Goal: Task Accomplishment & Management: Use online tool/utility

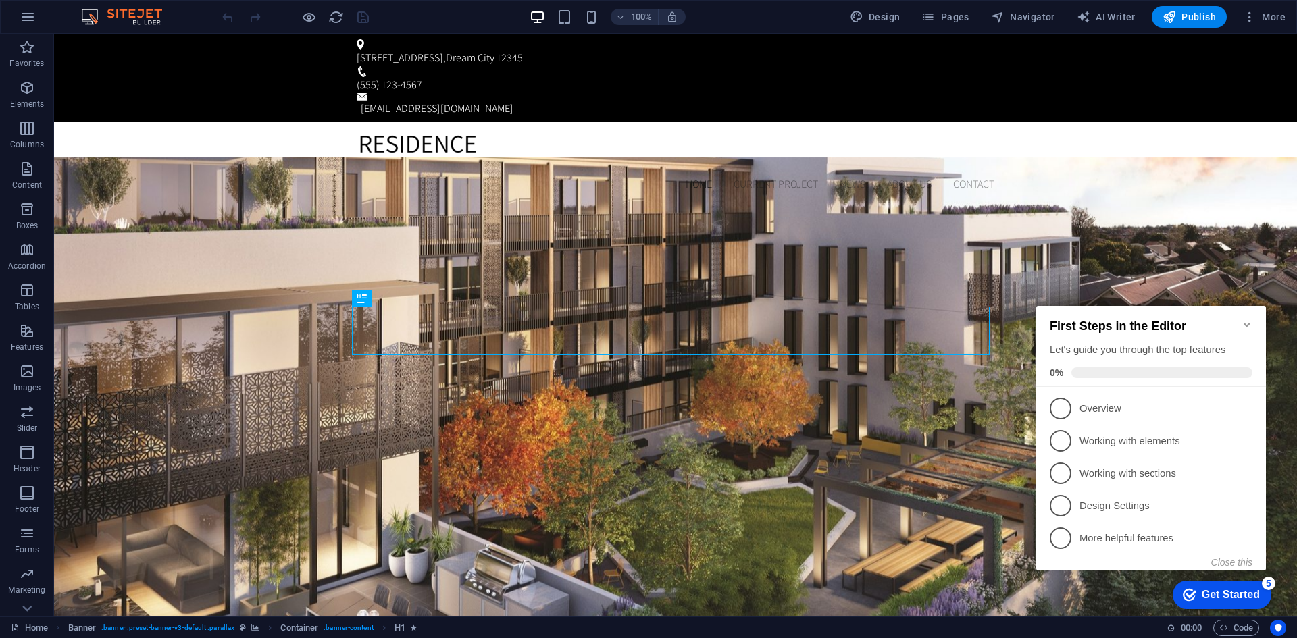
click at [1245, 319] on icon "Minimize checklist" at bounding box center [1246, 324] width 11 height 11
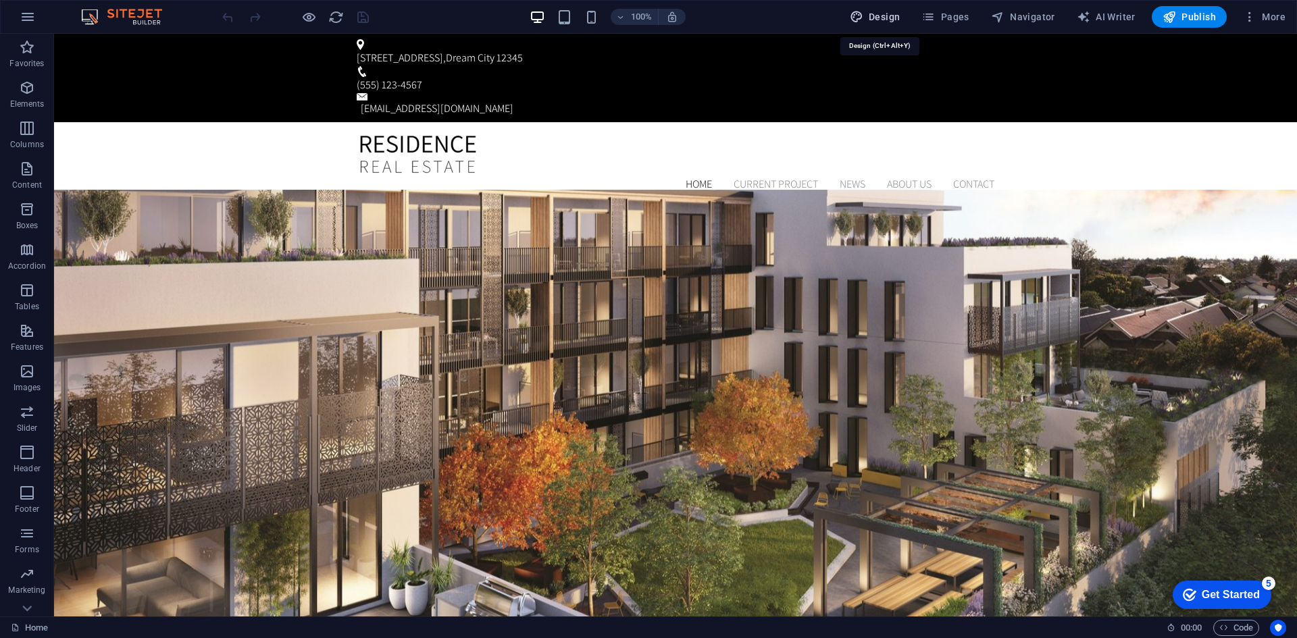
click at [896, 14] on span "Design" at bounding box center [875, 17] width 51 height 14
select select "px"
select select "300"
select select "px"
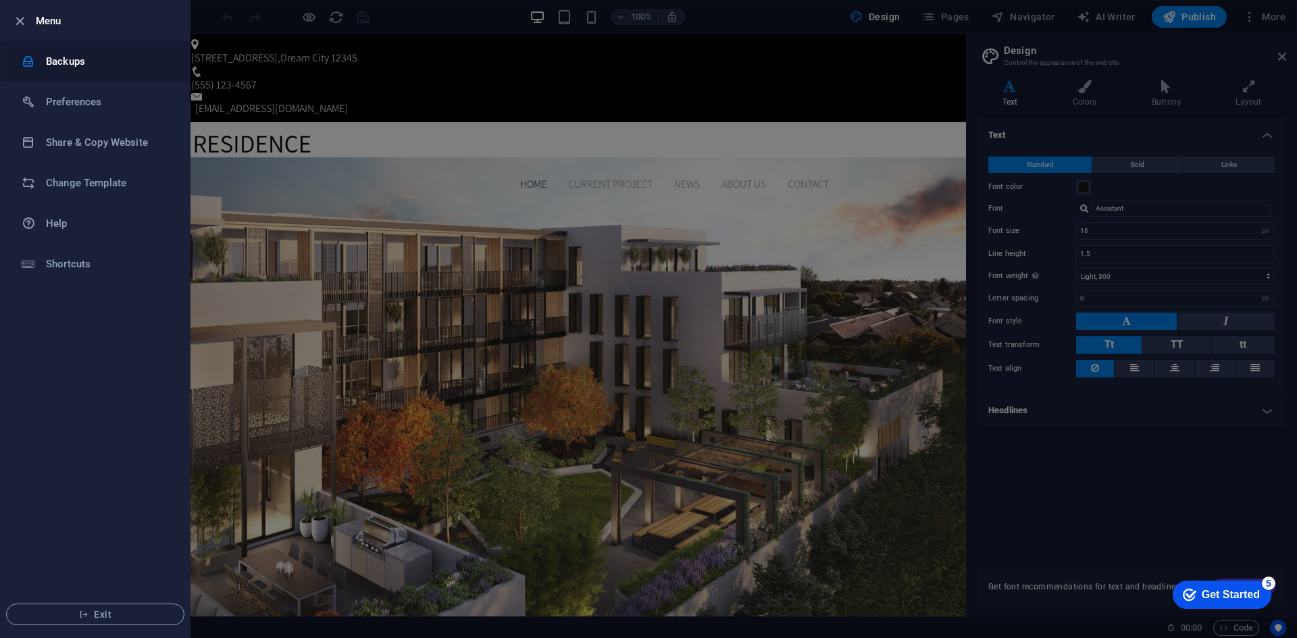
click at [76, 61] on h6 "Backups" at bounding box center [108, 61] width 125 height 16
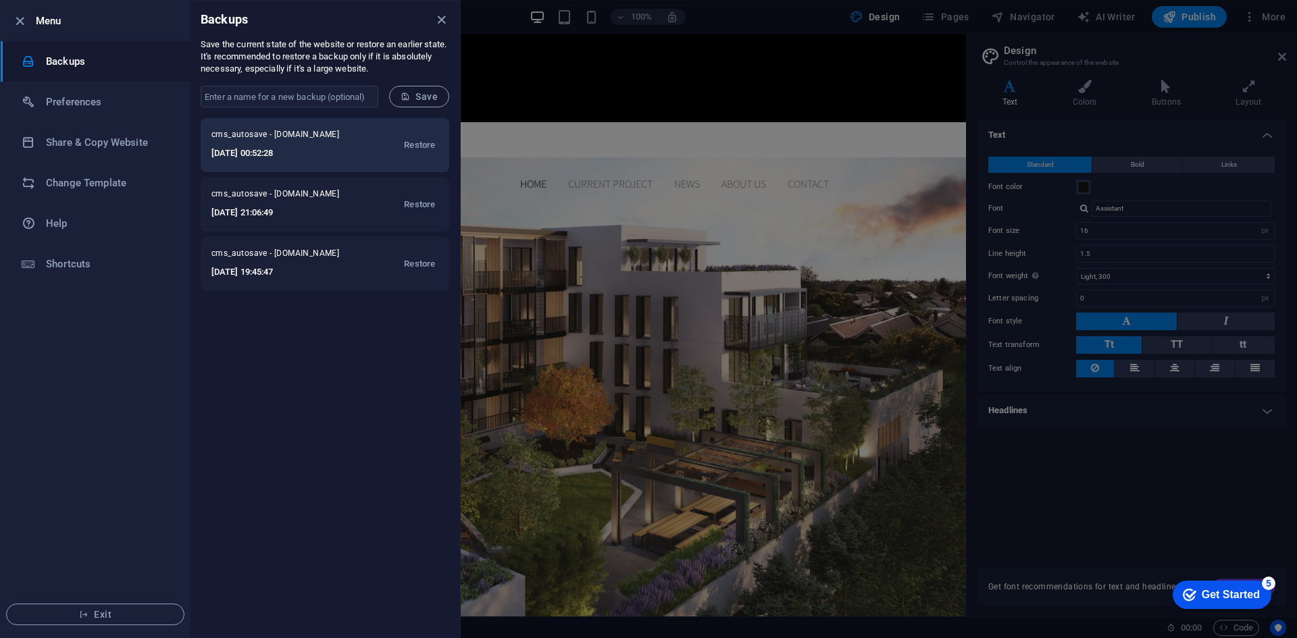
click at [327, 153] on h6 "2025-08-27 00:52:28" at bounding box center [283, 153] width 145 height 16
click at [443, 17] on icon "close" at bounding box center [442, 20] width 16 height 16
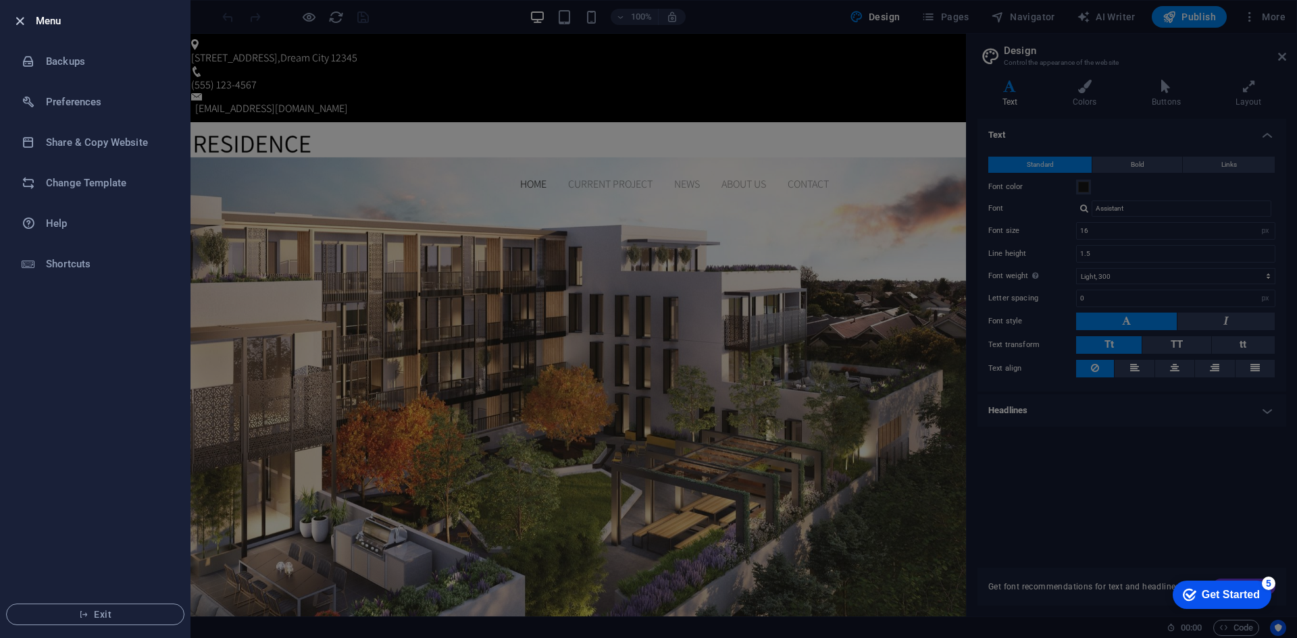
click at [18, 23] on icon "button" at bounding box center [20, 22] width 16 height 16
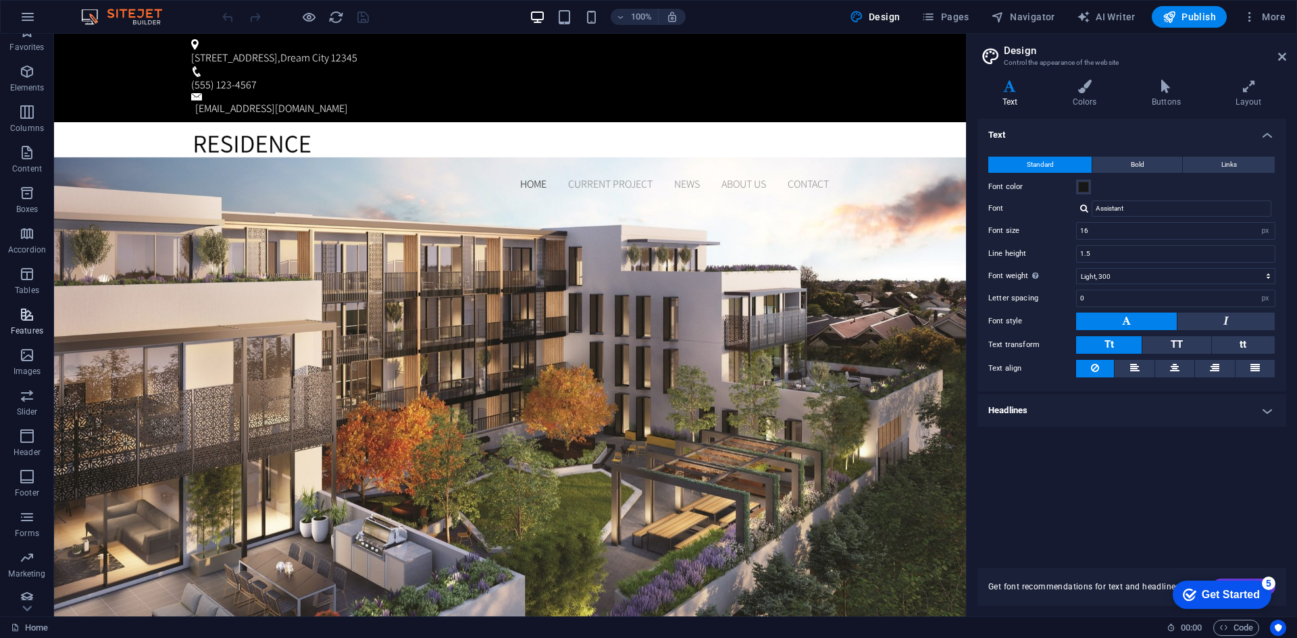
scroll to position [25, 0]
click at [31, 549] on icon "button" at bounding box center [27, 549] width 16 height 16
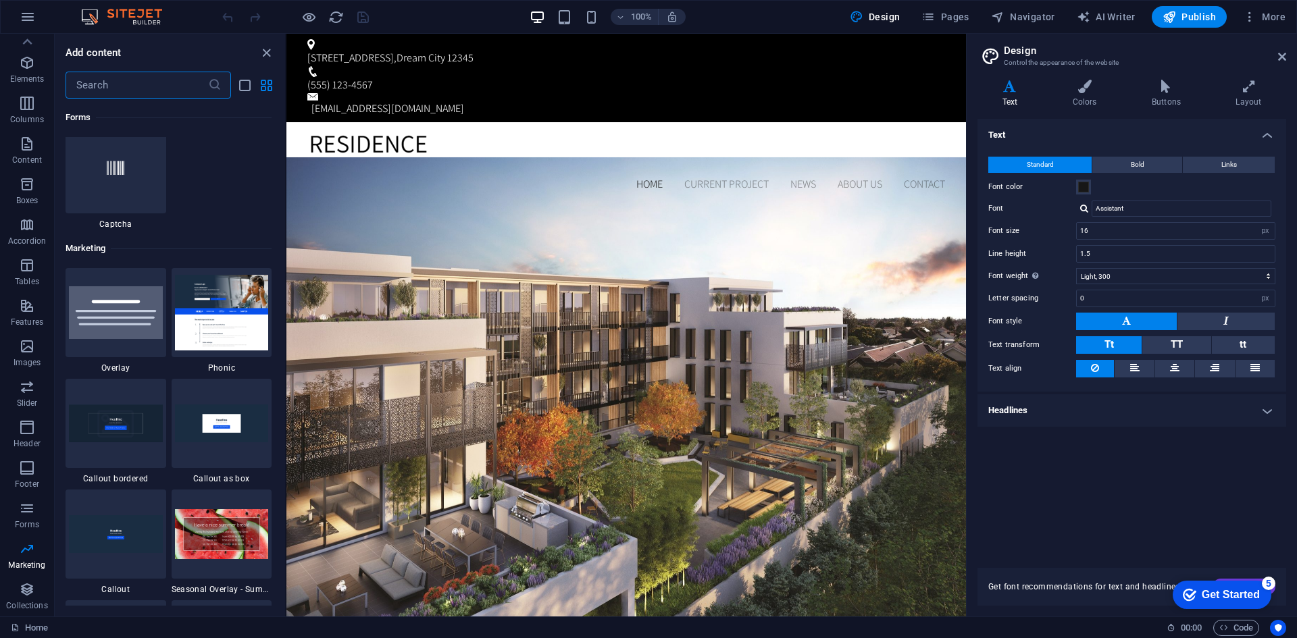
scroll to position [10550, 0]
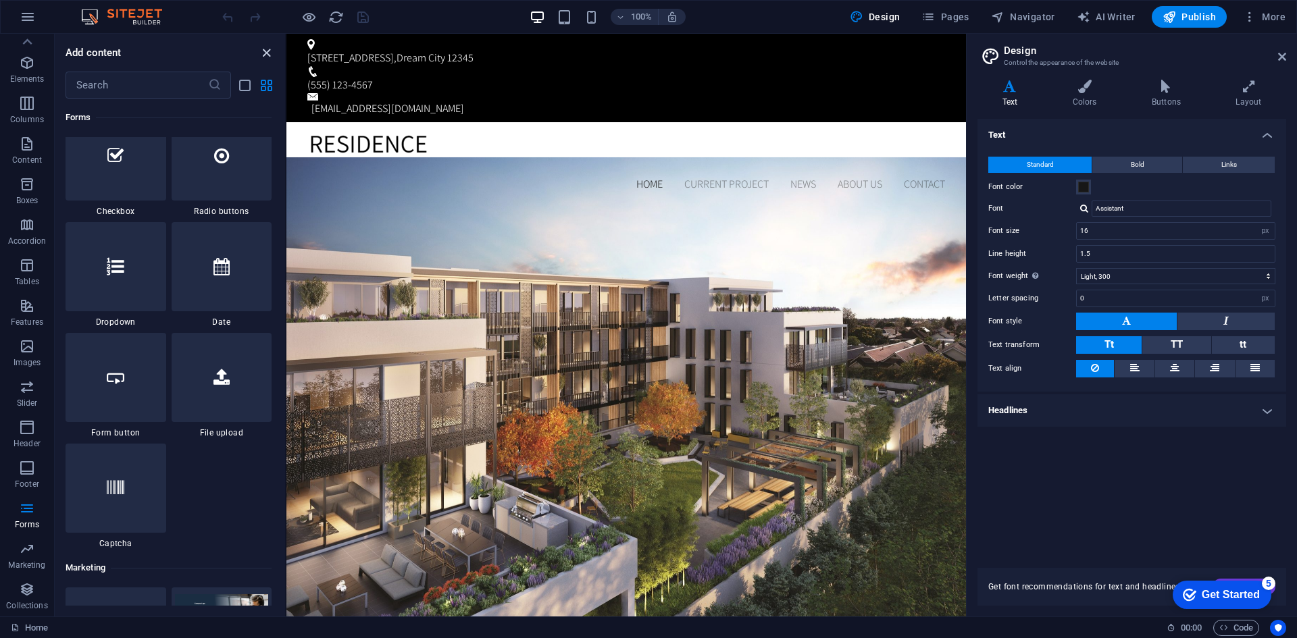
click at [270, 57] on icon "close panel" at bounding box center [267, 53] width 16 height 16
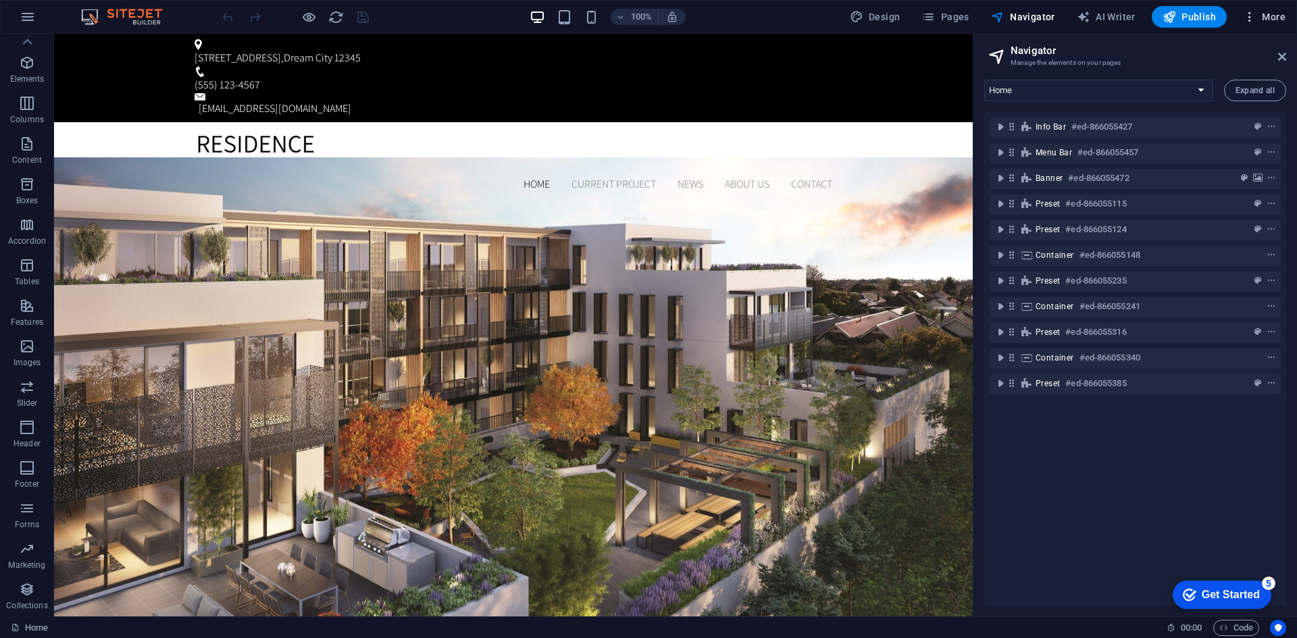
click at [1258, 17] on span "More" at bounding box center [1264, 17] width 43 height 14
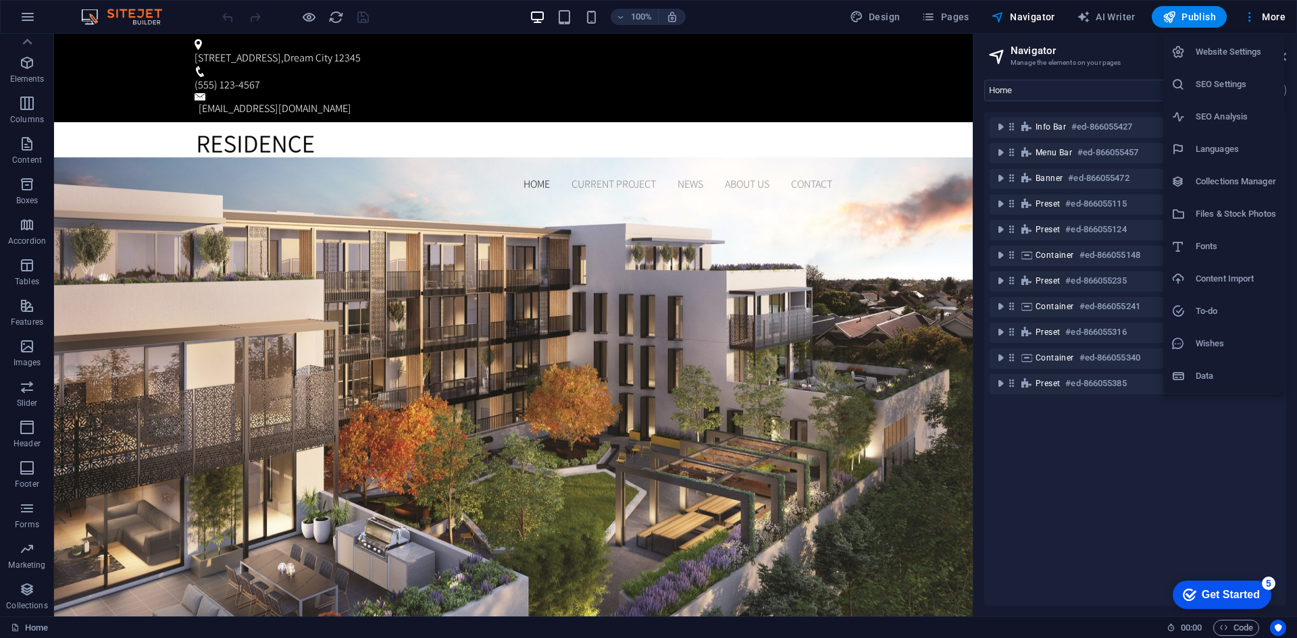
click at [1251, 205] on li "Files & Stock Photos" at bounding box center [1223, 214] width 121 height 32
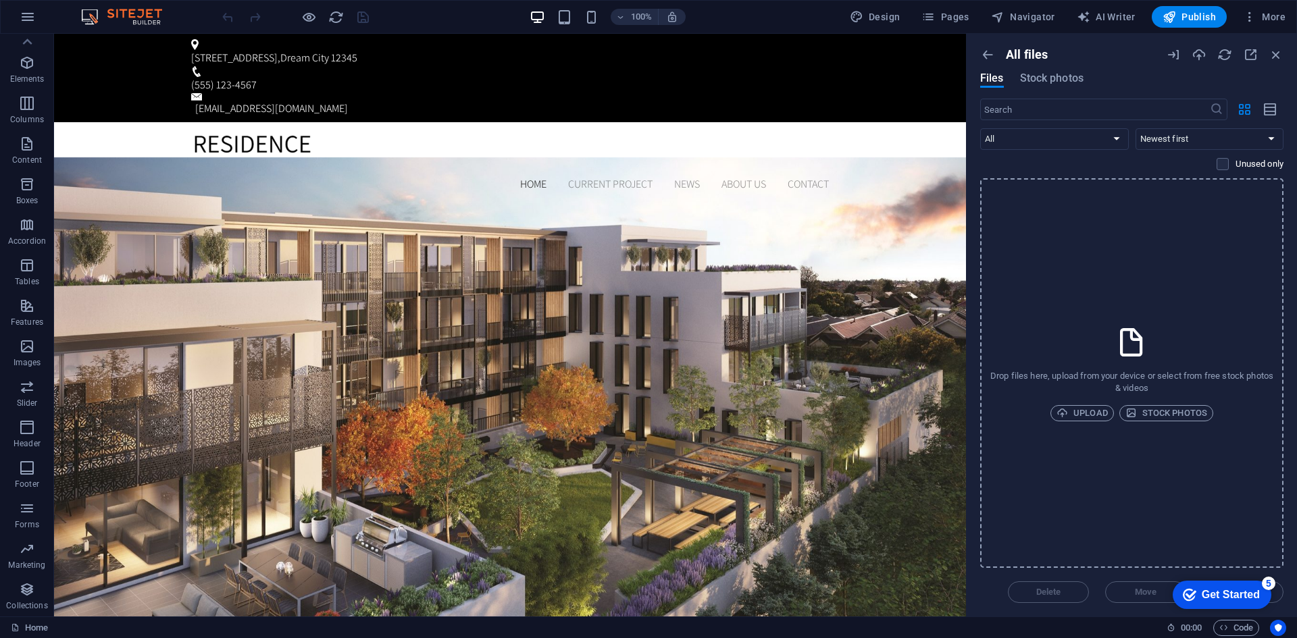
click at [979, 55] on div "All files Files Stock photos ​ All Images Documents Audio Video Vector Other Ne…" at bounding box center [1131, 325] width 330 height 583
click at [991, 55] on icon "button" at bounding box center [987, 54] width 15 height 15
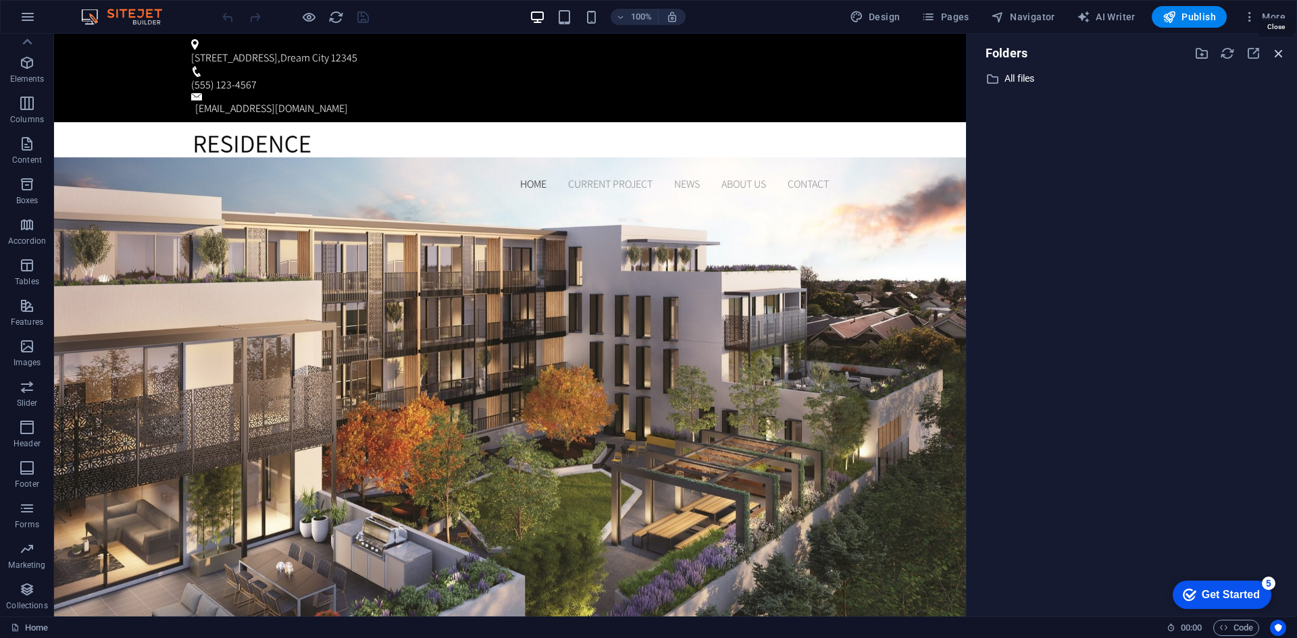
click at [1284, 54] on icon "button" at bounding box center [1278, 53] width 15 height 15
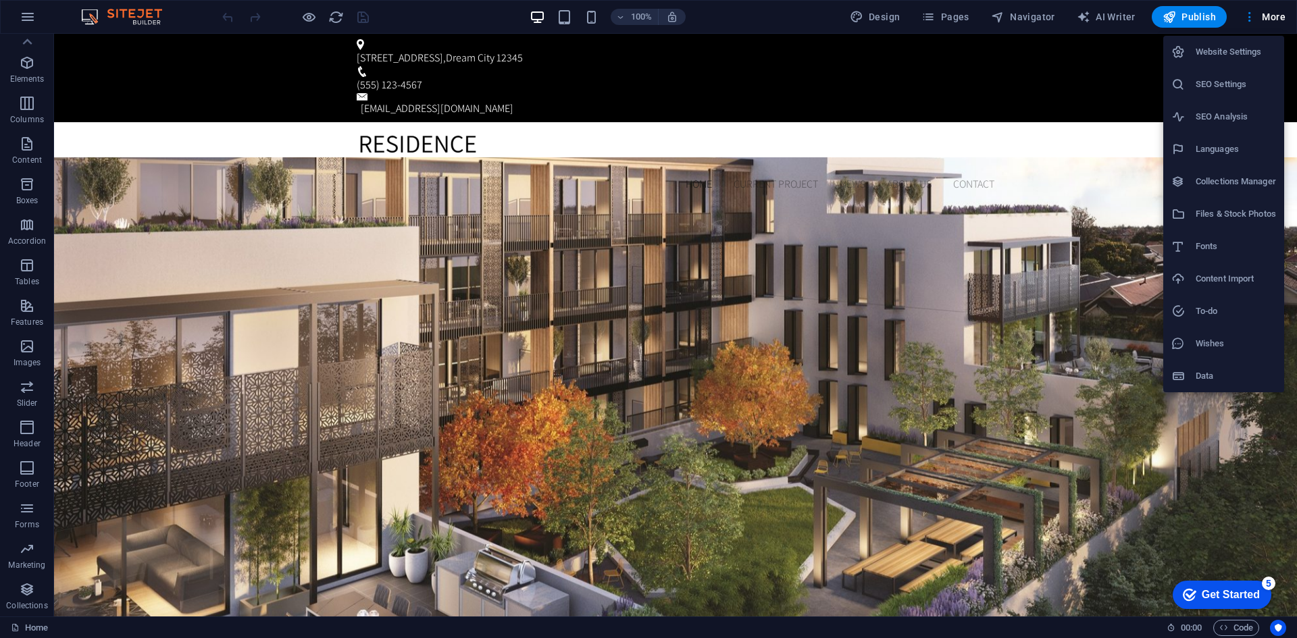
click at [1274, 74] on li "SEO Settings" at bounding box center [1223, 84] width 121 height 32
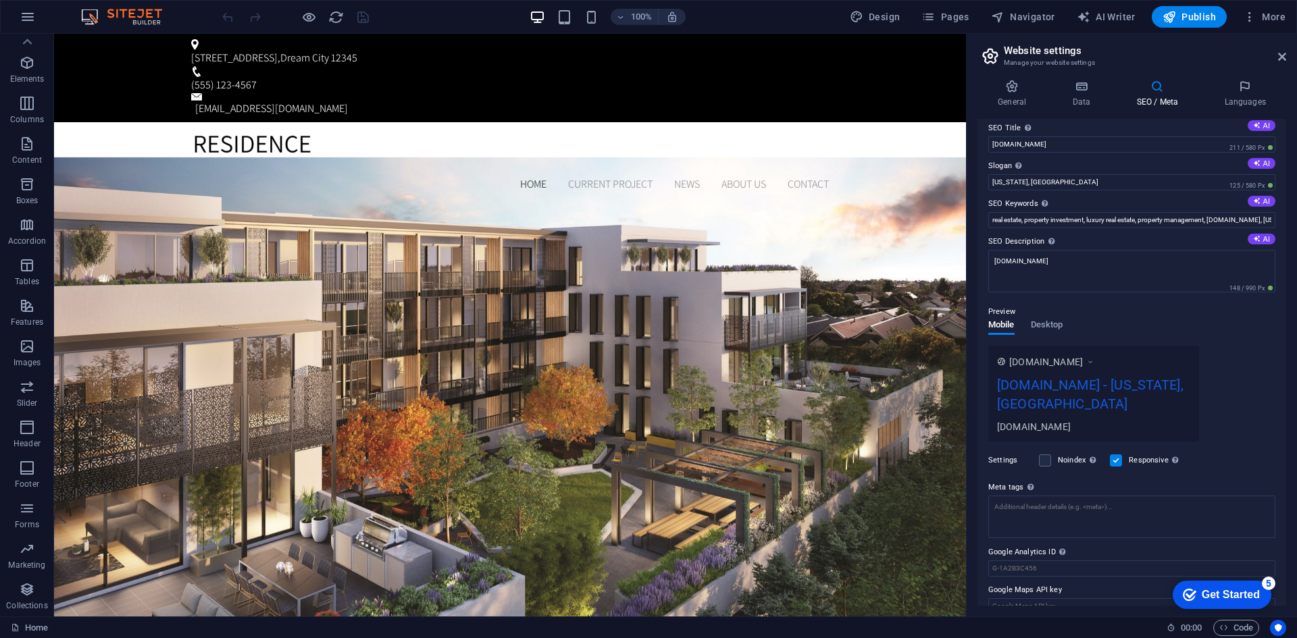
scroll to position [0, 0]
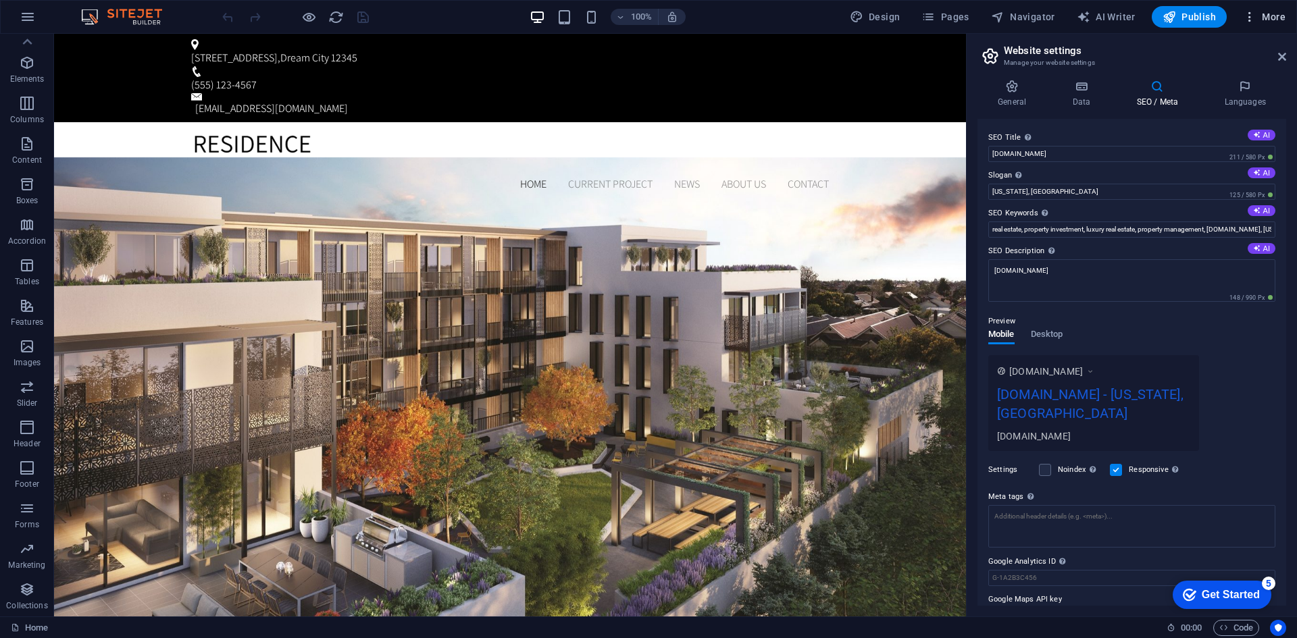
click at [1257, 22] on span "More" at bounding box center [1264, 17] width 43 height 14
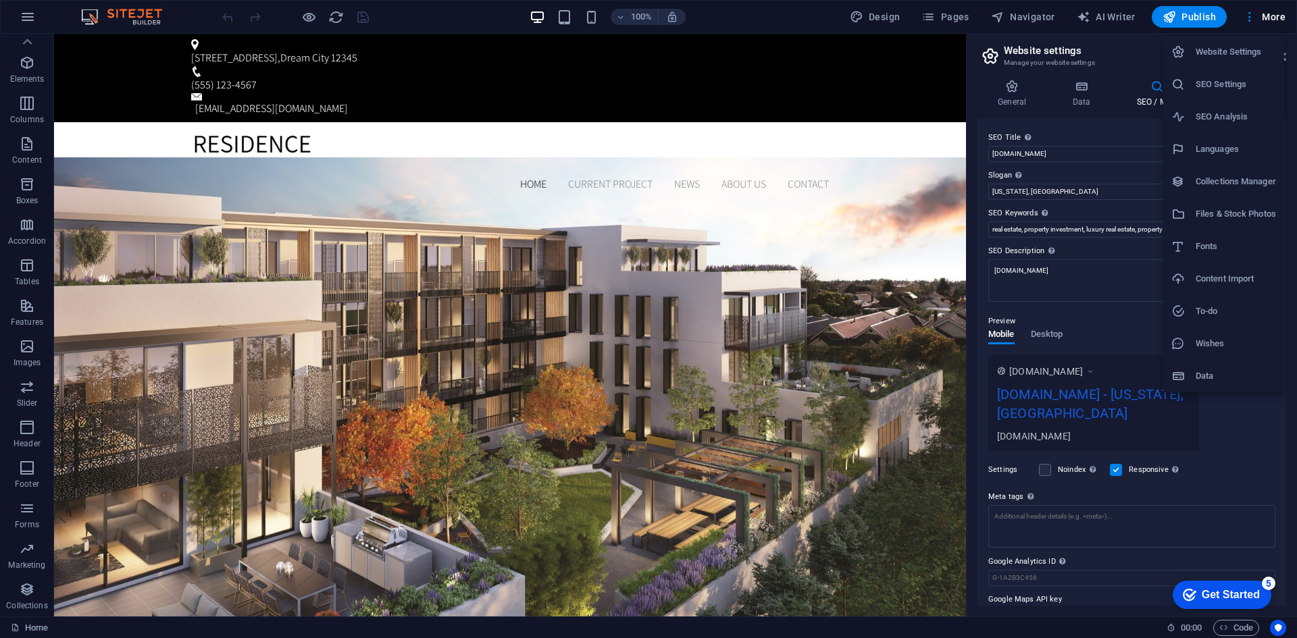
click at [1253, 74] on li "SEO Settings" at bounding box center [1223, 84] width 121 height 32
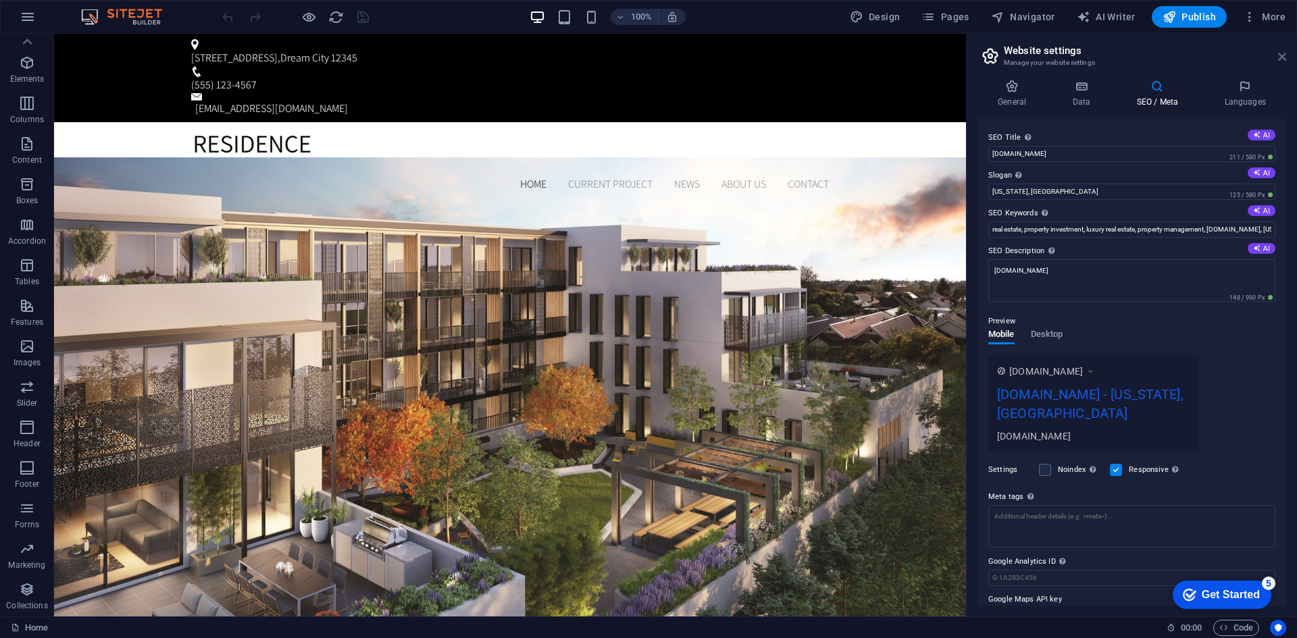
click at [1285, 58] on icon at bounding box center [1282, 56] width 8 height 11
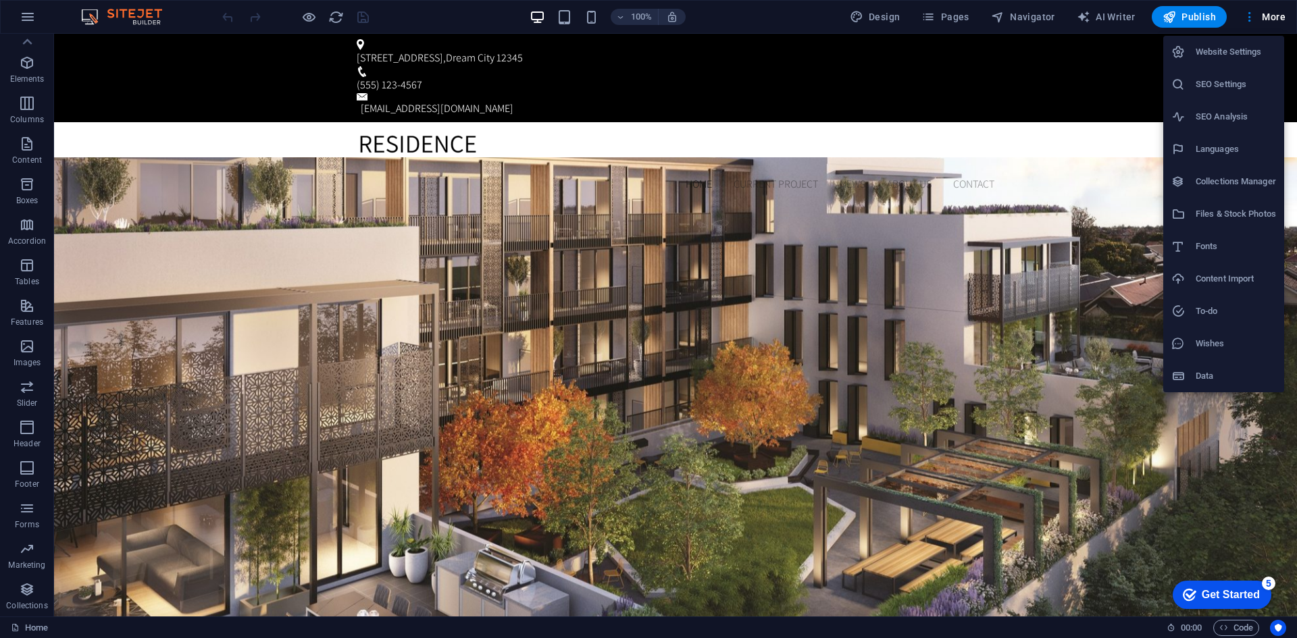
click at [1232, 109] on h6 "SEO Analysis" at bounding box center [1235, 117] width 80 height 16
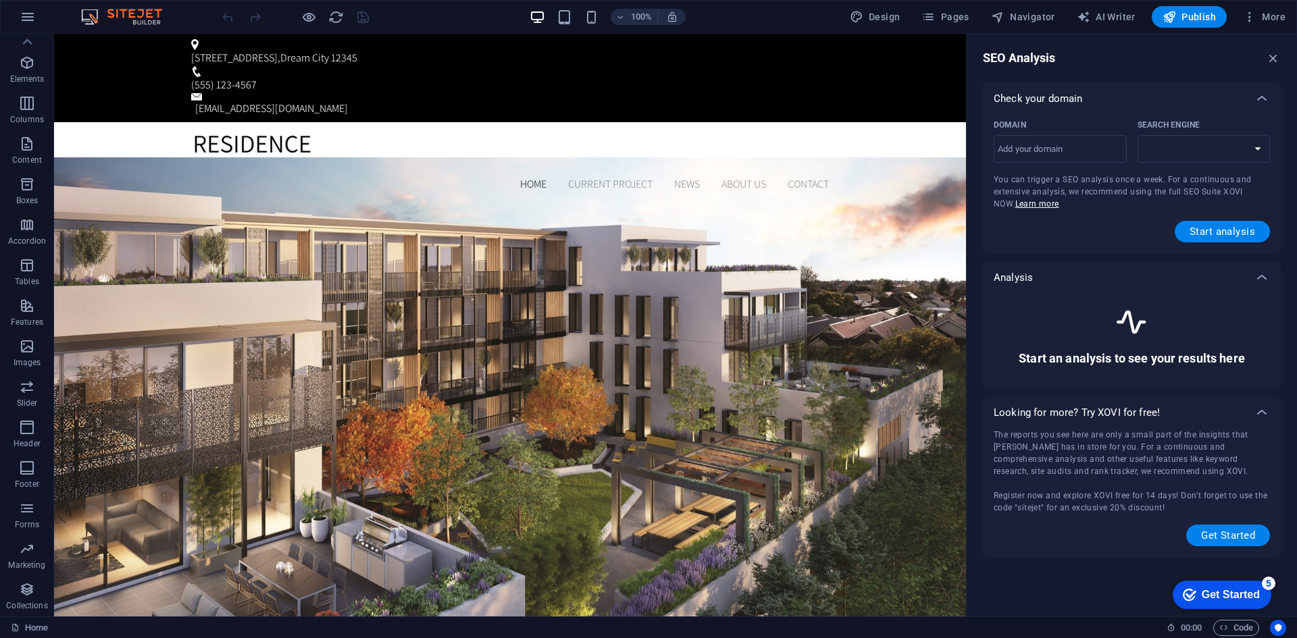
select select "google.com"
drag, startPoint x: 1272, startPoint y: 63, endPoint x: 1218, endPoint y: 29, distance: 64.1
click at [1272, 63] on icon "button" at bounding box center [1273, 58] width 15 height 15
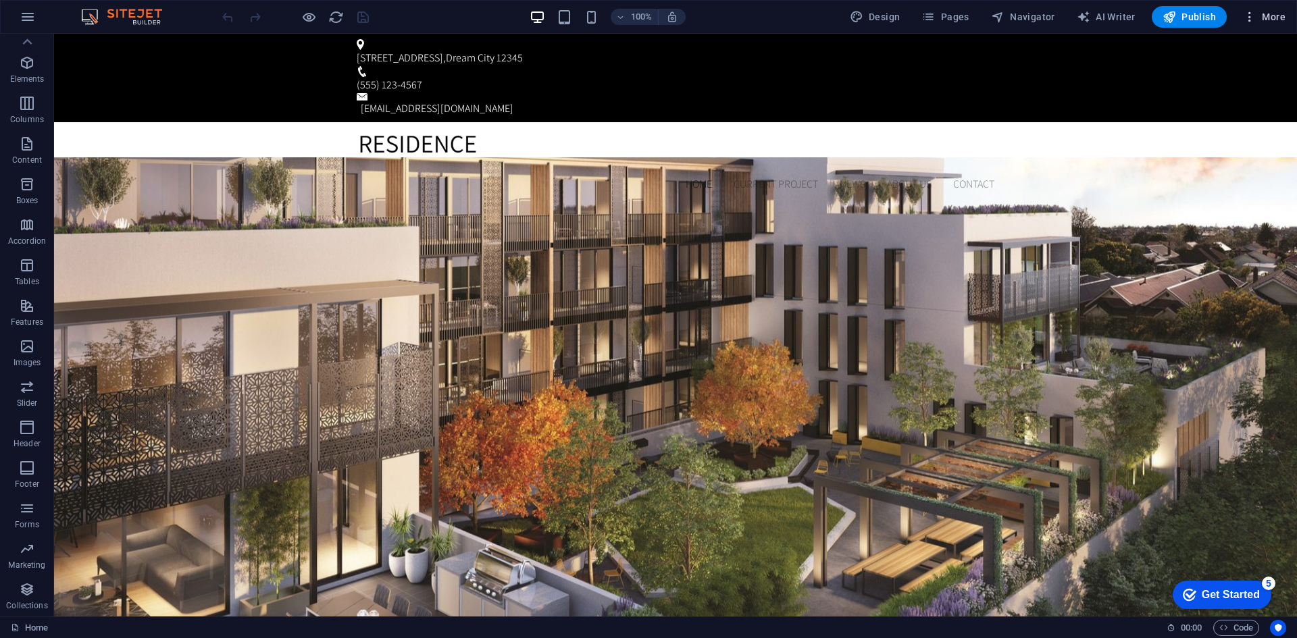
click at [1271, 11] on span "More" at bounding box center [1264, 17] width 43 height 14
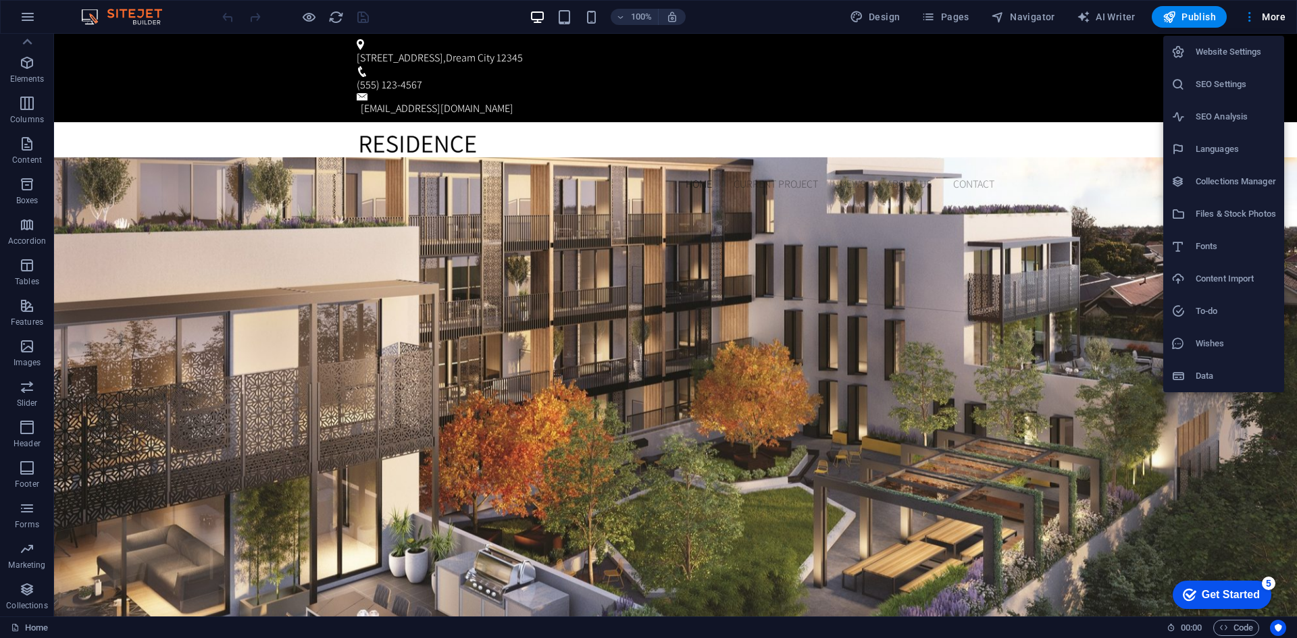
click at [1216, 153] on h6 "Languages" at bounding box center [1235, 149] width 80 height 16
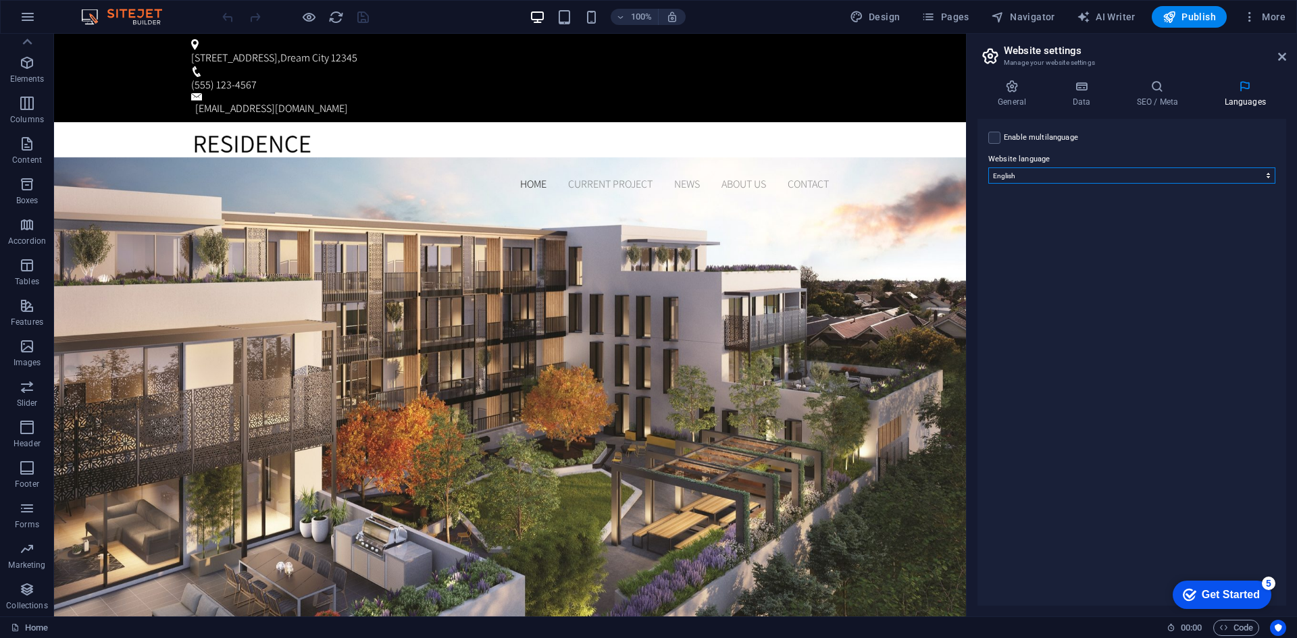
click at [1264, 179] on select "Abkhazian Afar Afrikaans Akan Albanian Amharic Arabic Aragonese Armenian Assame…" at bounding box center [1131, 175] width 287 height 16
select select "148"
click at [988, 167] on select "Abkhazian Afar Afrikaans Akan Albanian Amharic Arabic Aragonese Armenian Assame…" at bounding box center [1131, 175] width 287 height 16
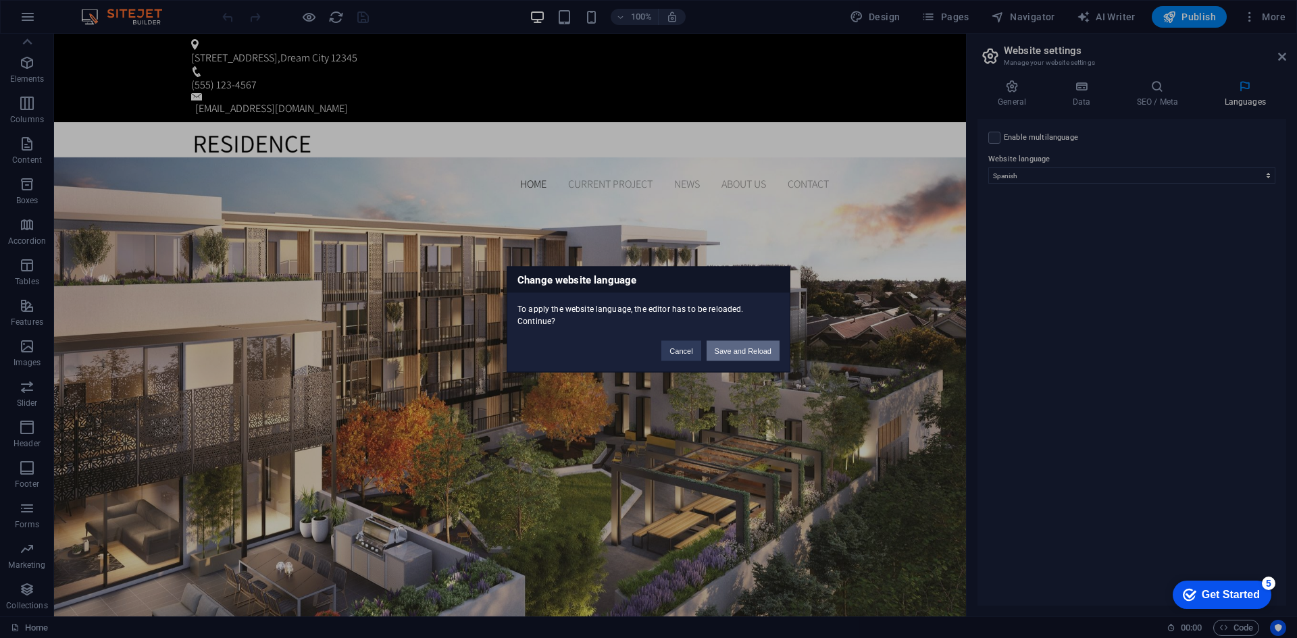
drag, startPoint x: 748, startPoint y: 354, endPoint x: 906, endPoint y: 279, distance: 174.3
click at [748, 354] on button "Save and Reload" at bounding box center [742, 350] width 73 height 20
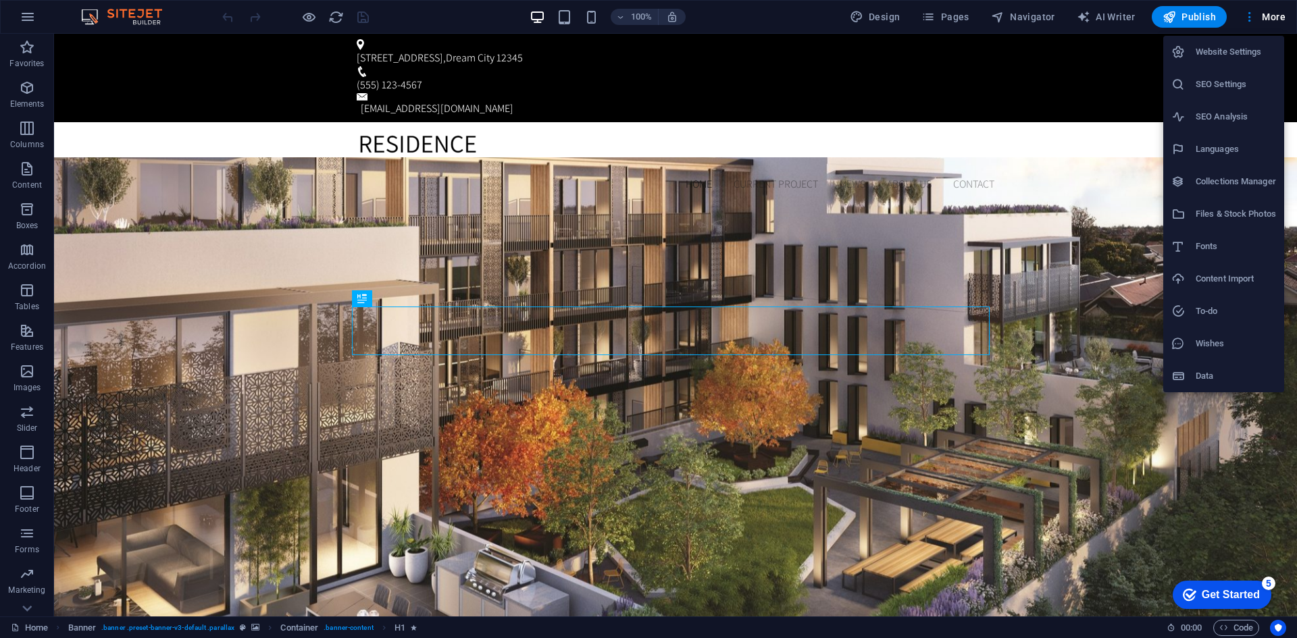
click at [1251, 598] on div "Get Started" at bounding box center [1230, 595] width 58 height 12
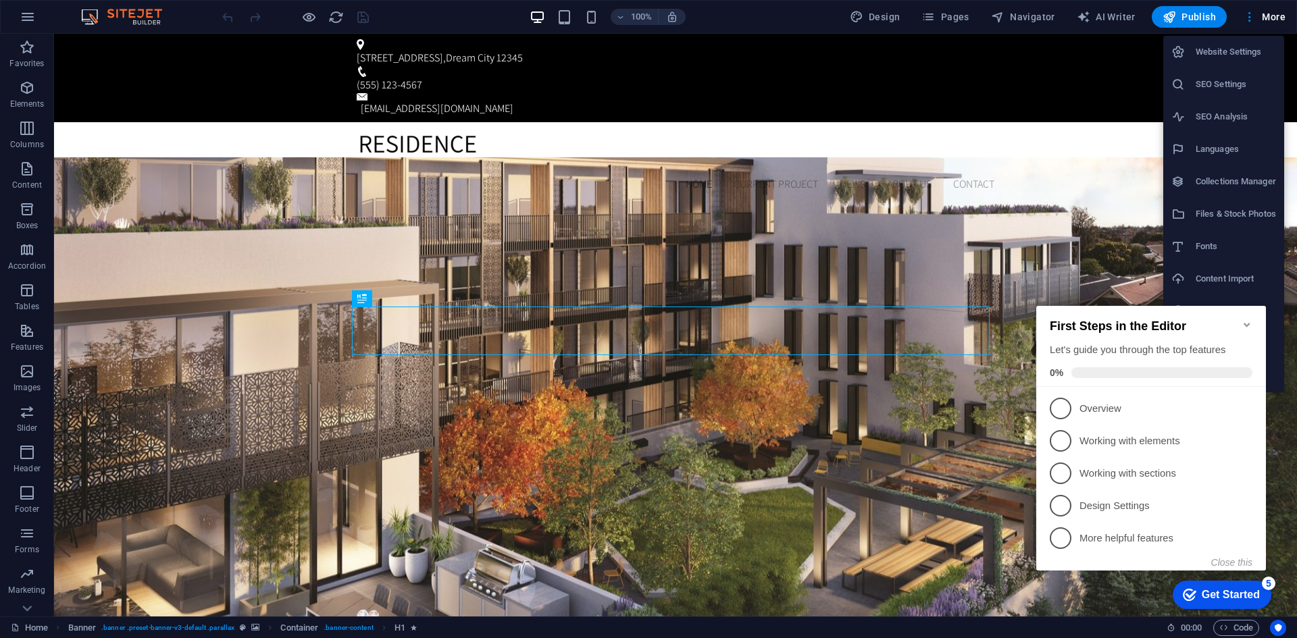
click at [1234, 593] on div "Get Started" at bounding box center [1230, 595] width 58 height 12
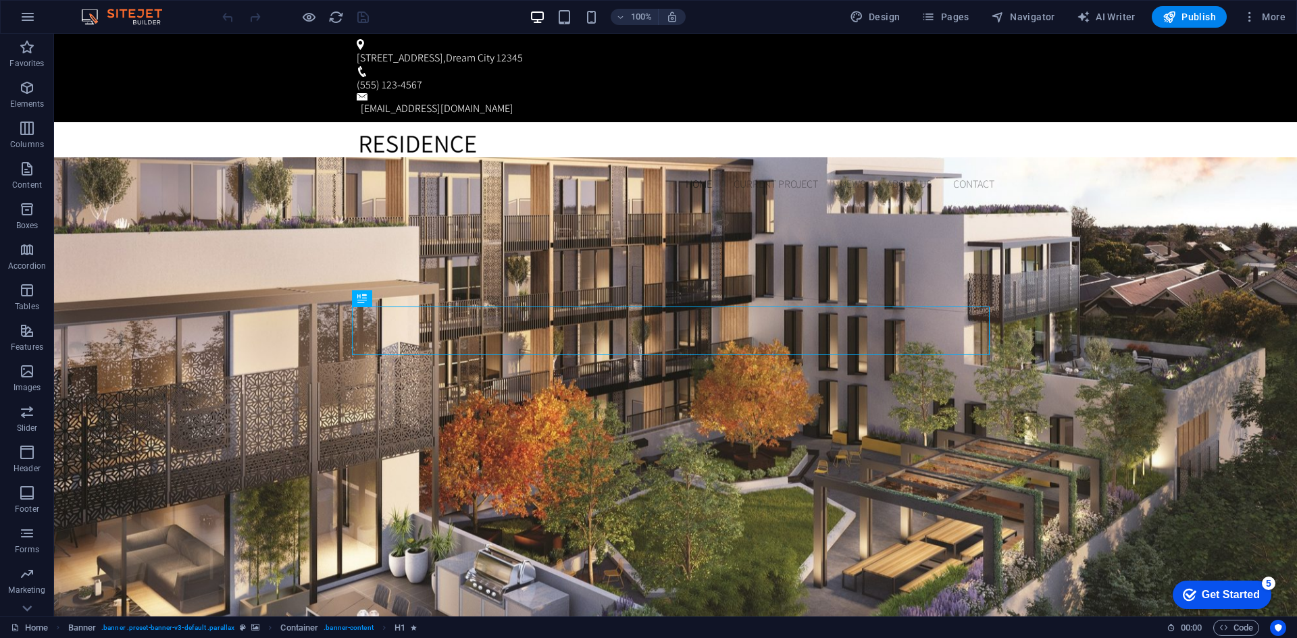
click at [0, 0] on span "Code" at bounding box center [0, 0] width 0 height 0
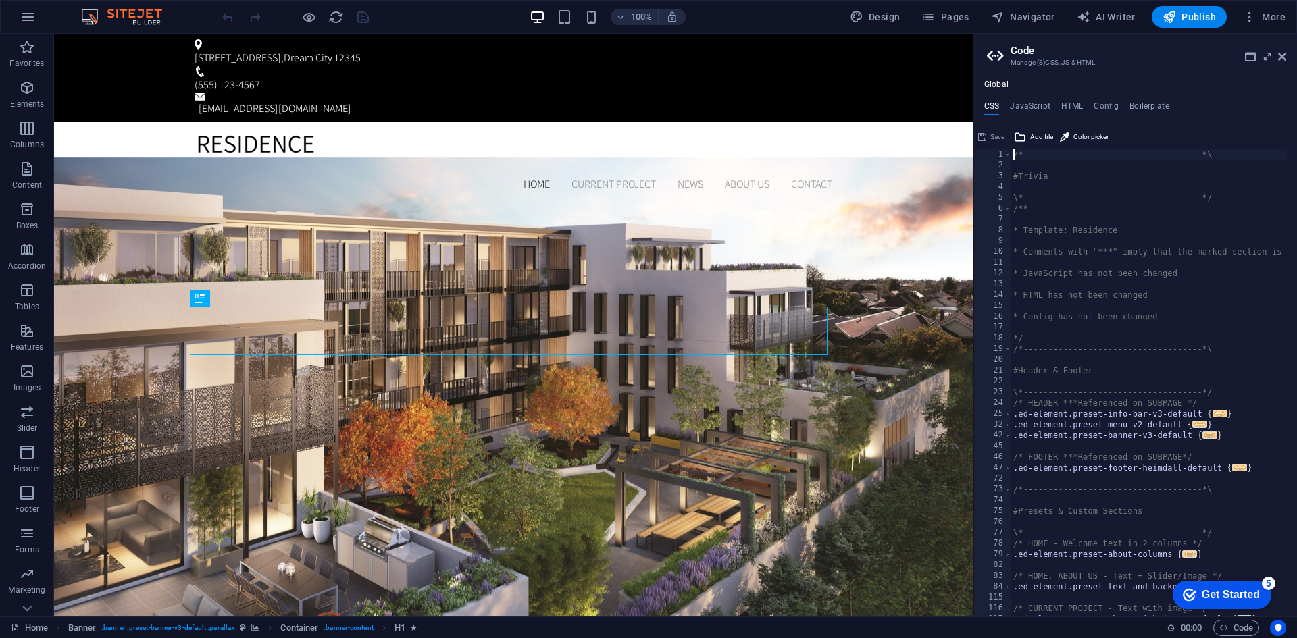
click at [0, 0] on span "Code" at bounding box center [0, 0] width 0 height 0
click at [1278, 55] on icon at bounding box center [1282, 56] width 8 height 11
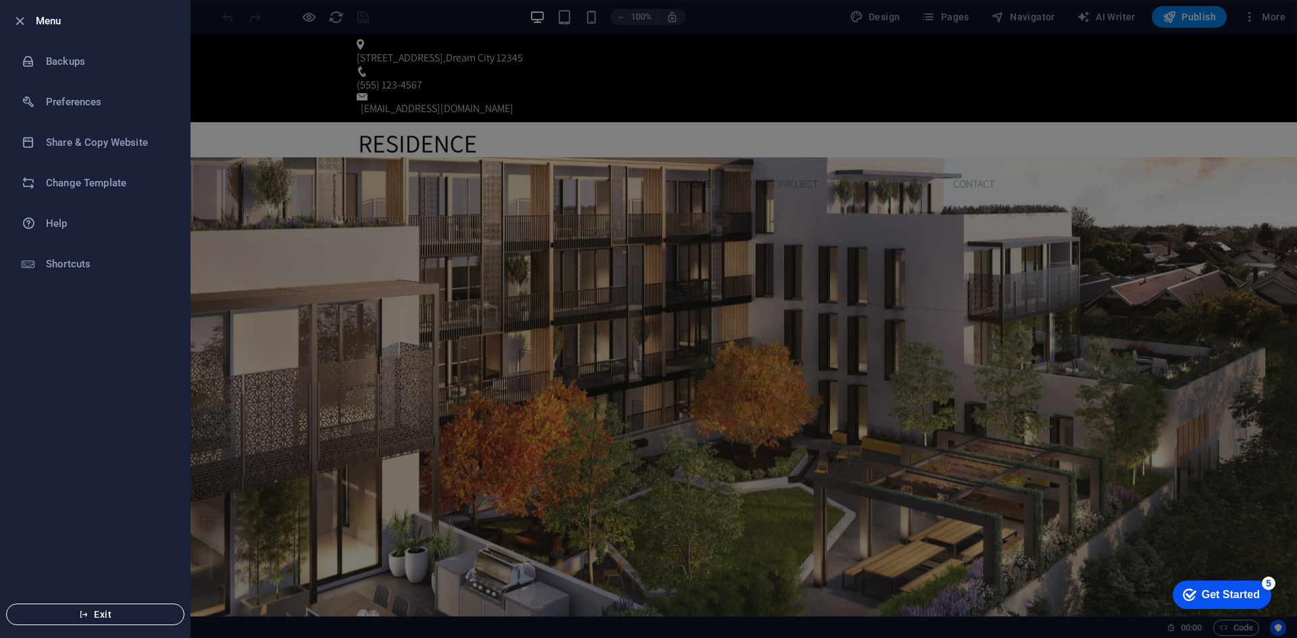
click at [101, 612] on span "Exit" at bounding box center [95, 614] width 155 height 11
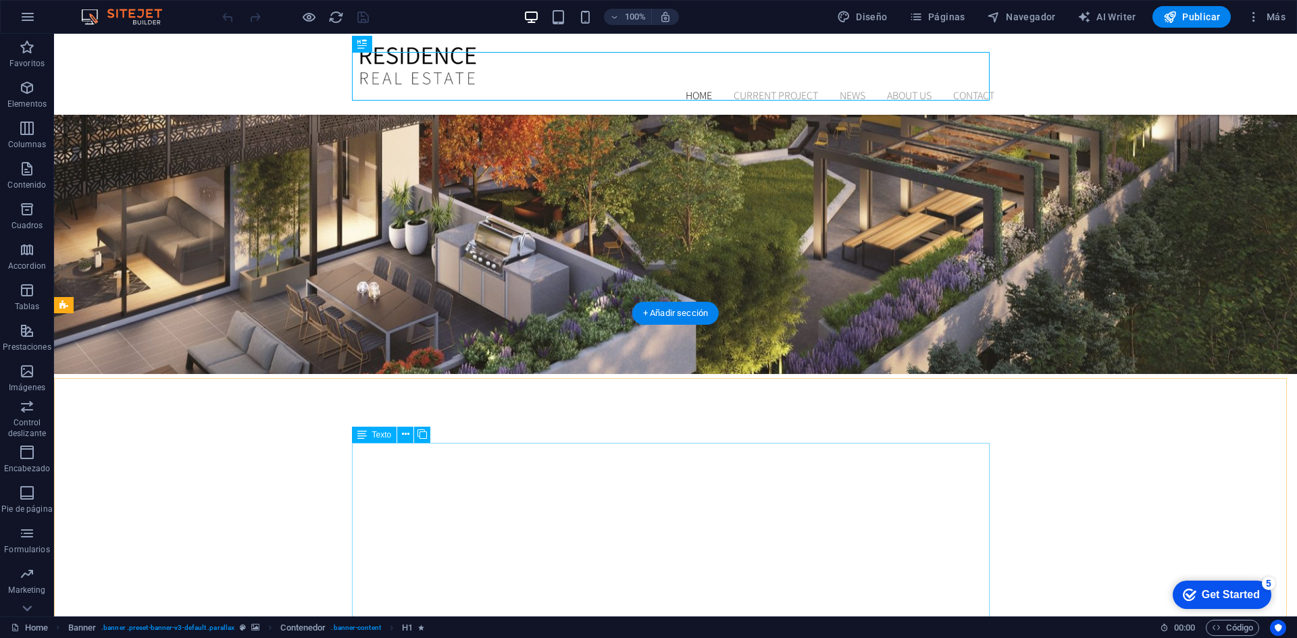
scroll to position [450, 0]
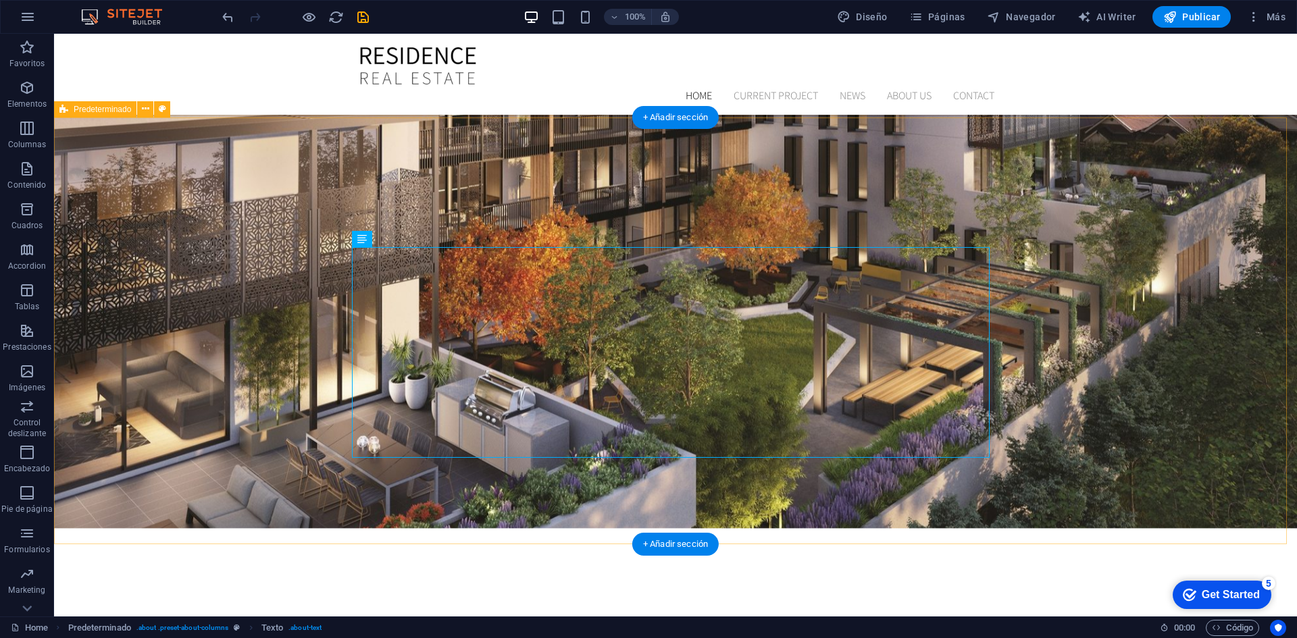
scroll to position [900, 0]
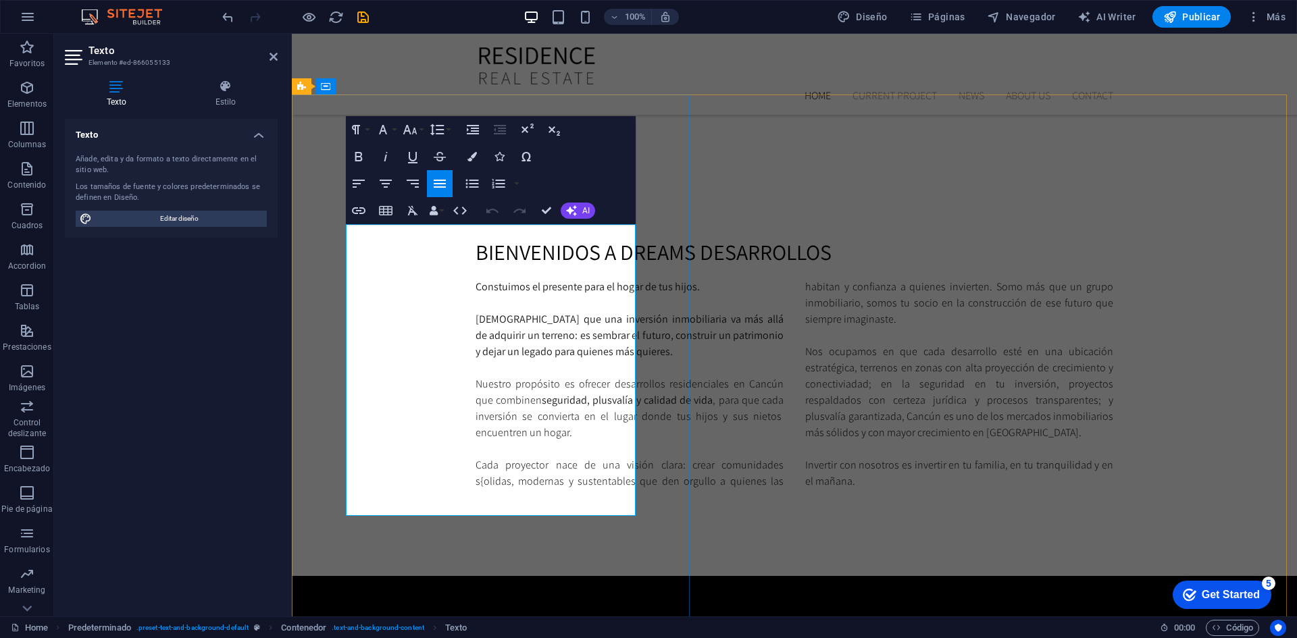
drag, startPoint x: 348, startPoint y: 230, endPoint x: 563, endPoint y: 511, distance: 354.0
copy div "Vivir en [GEOGRAPHIC_DATA] es más que habitar un lugar, es elegir un estilo de …"
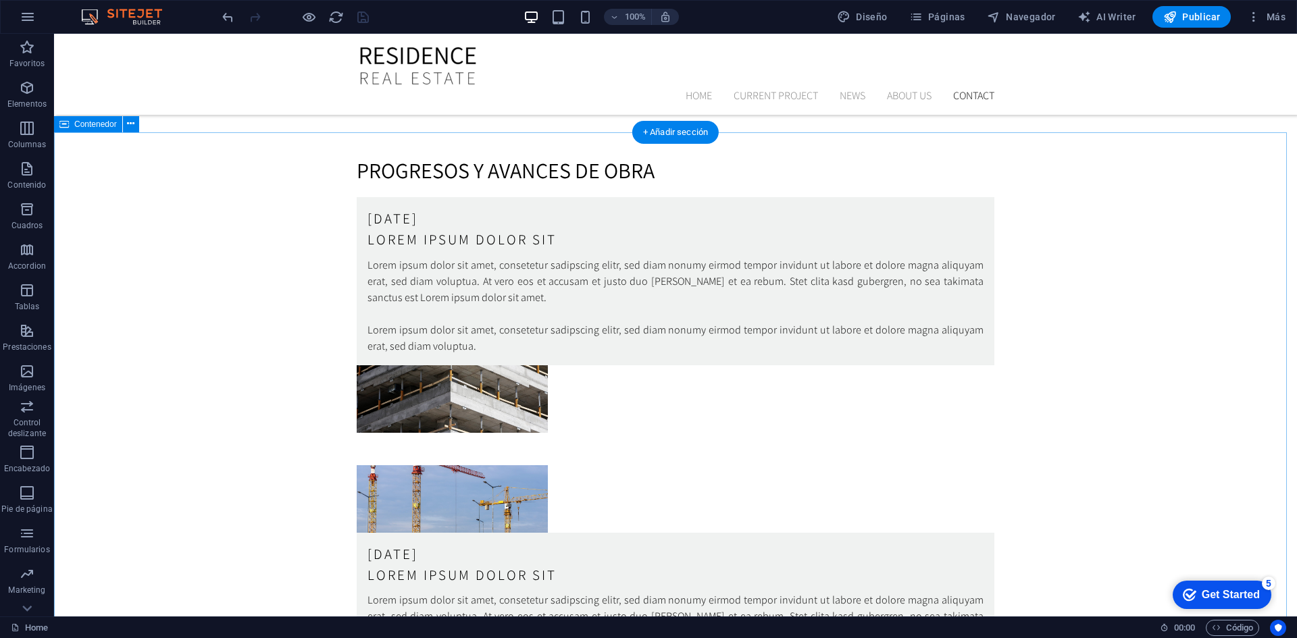
scroll to position [3827, 0]
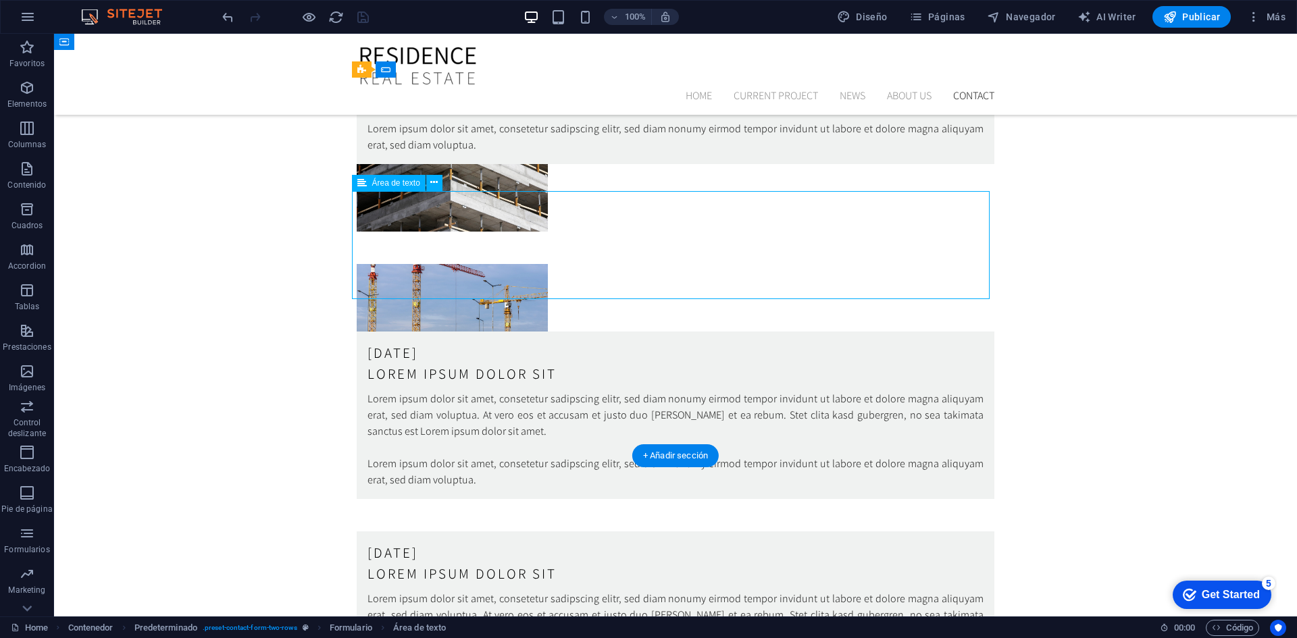
scroll to position [3860, 0]
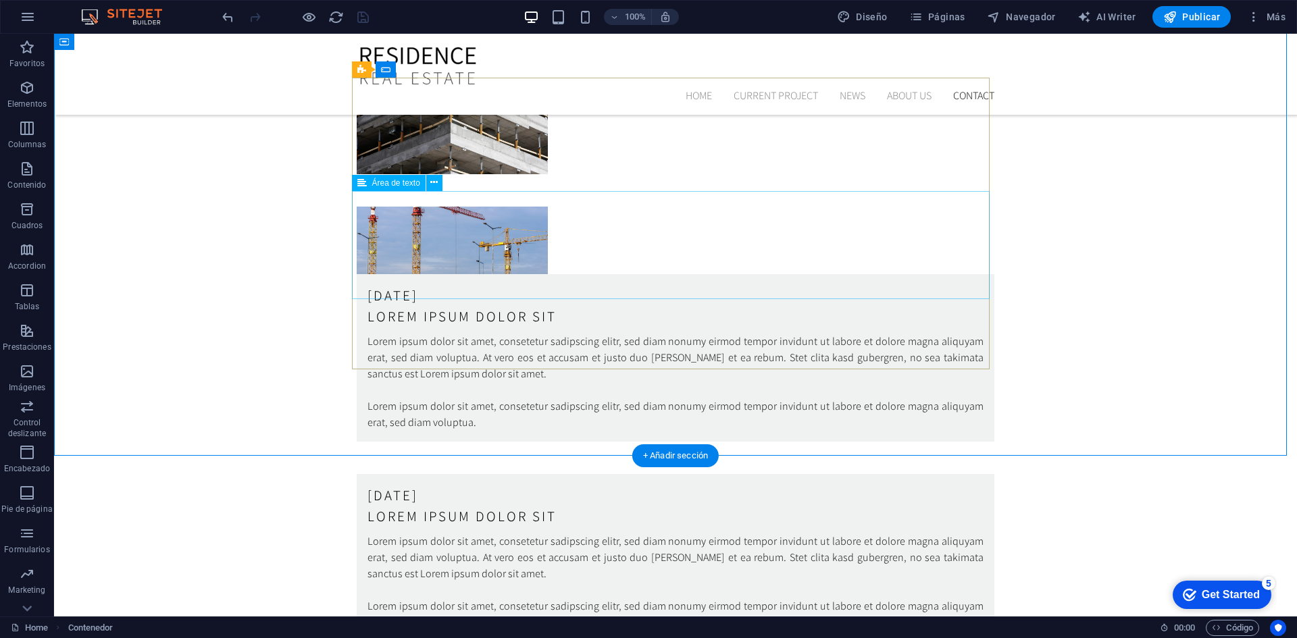
scroll to position [3827, 0]
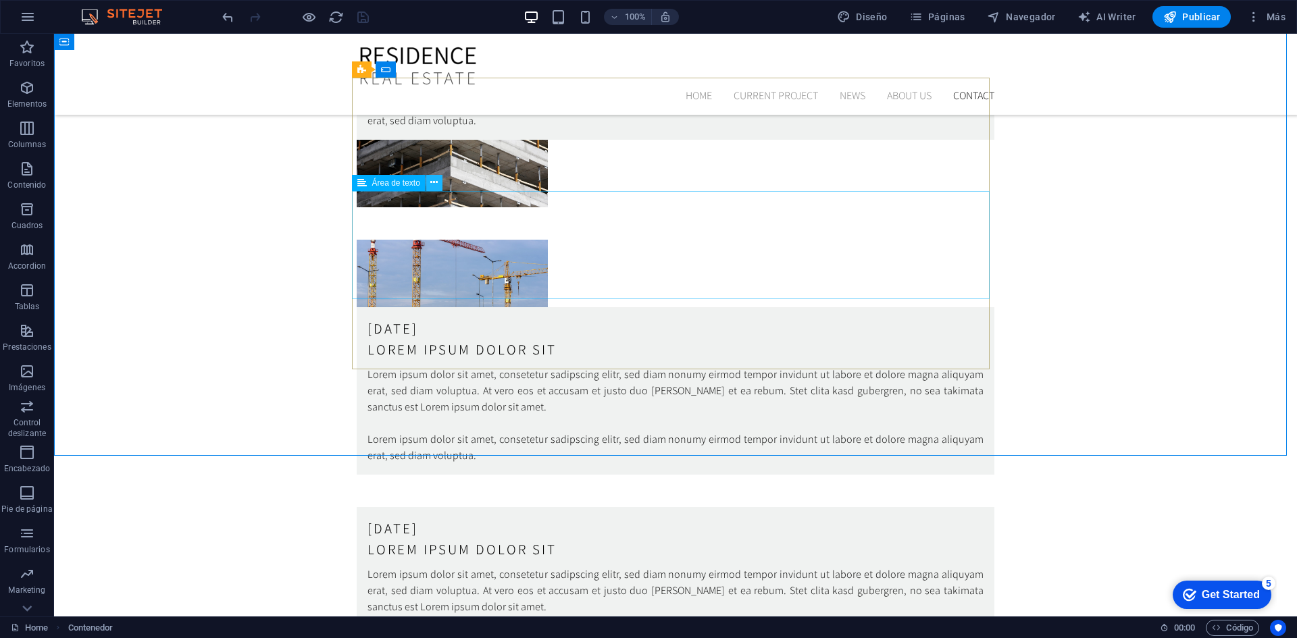
type textarea "Su mensaje"
click at [436, 183] on icon at bounding box center [433, 183] width 7 height 14
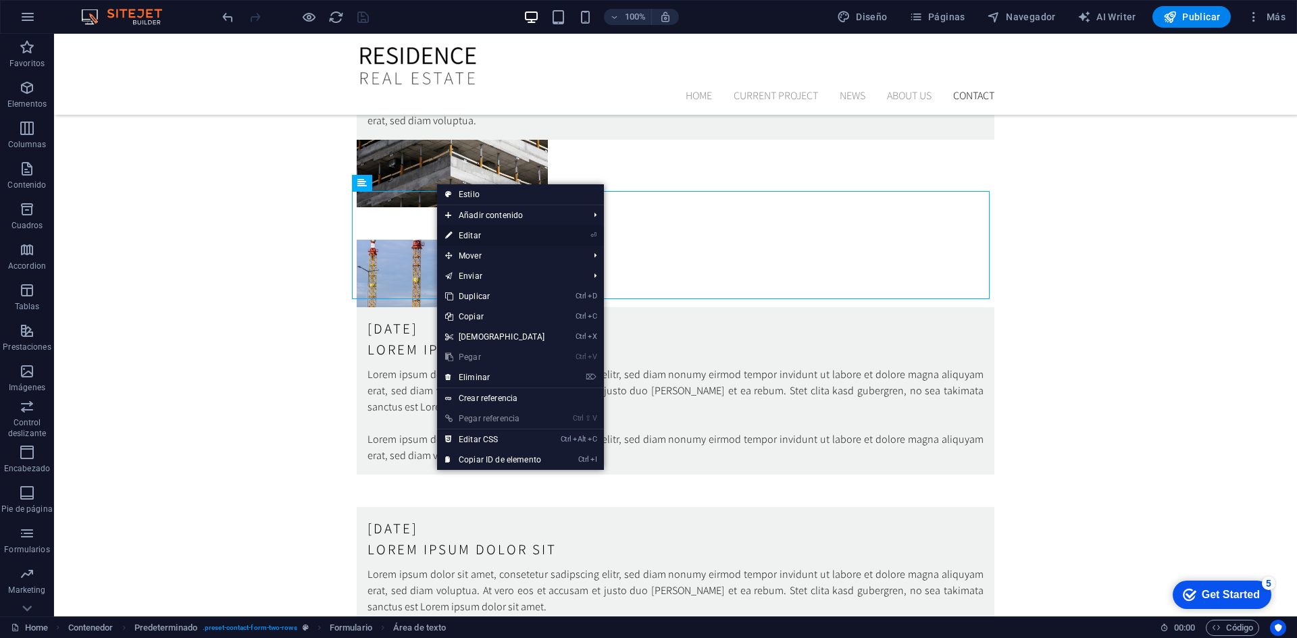
click at [513, 236] on link "⏎ Editar" at bounding box center [495, 236] width 116 height 20
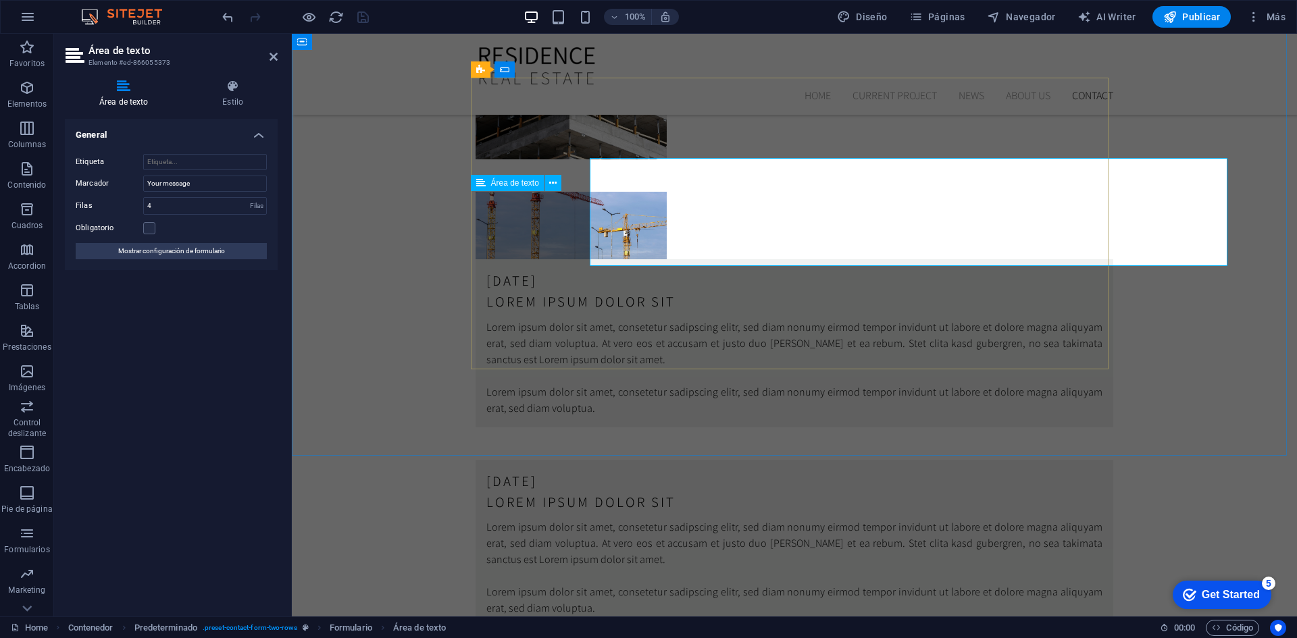
scroll to position [3860, 0]
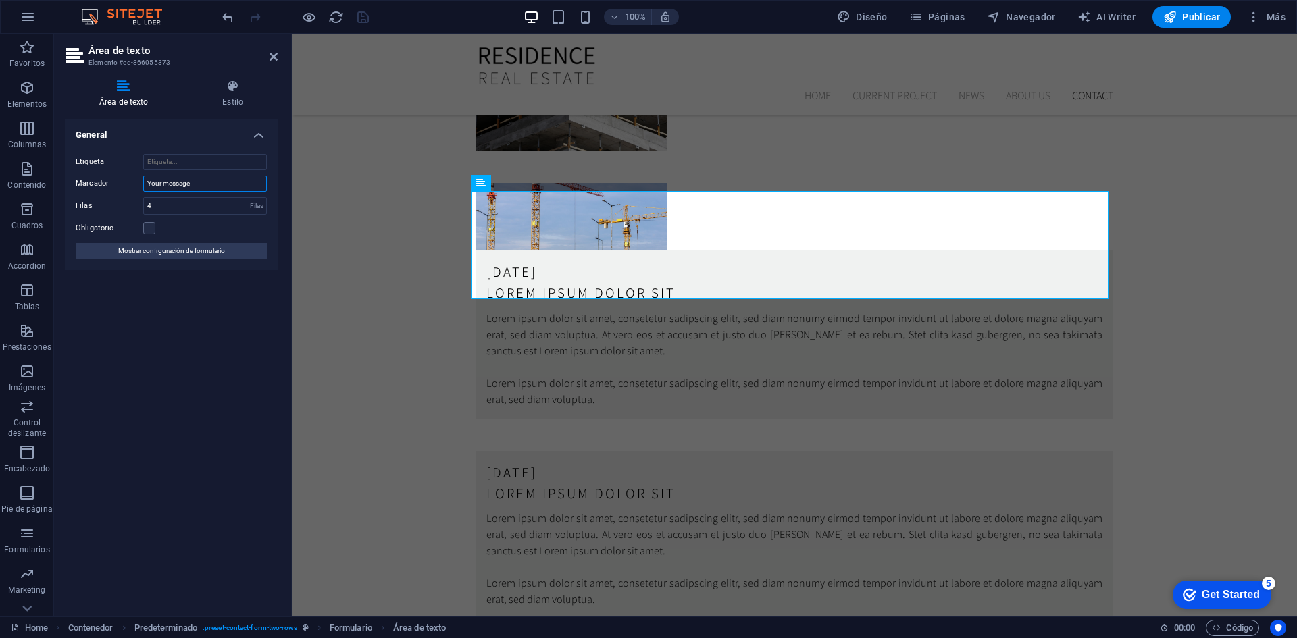
drag, startPoint x: 203, startPoint y: 180, endPoint x: 124, endPoint y: 183, distance: 79.1
click at [124, 183] on div "Marcador Your message" at bounding box center [171, 184] width 191 height 16
type input "Su mensaje"
click at [217, 361] on div "General Etiqueta Marcador Su mensaje Filas 4 Filas Obligatorio Mostrar configur…" at bounding box center [171, 362] width 213 height 487
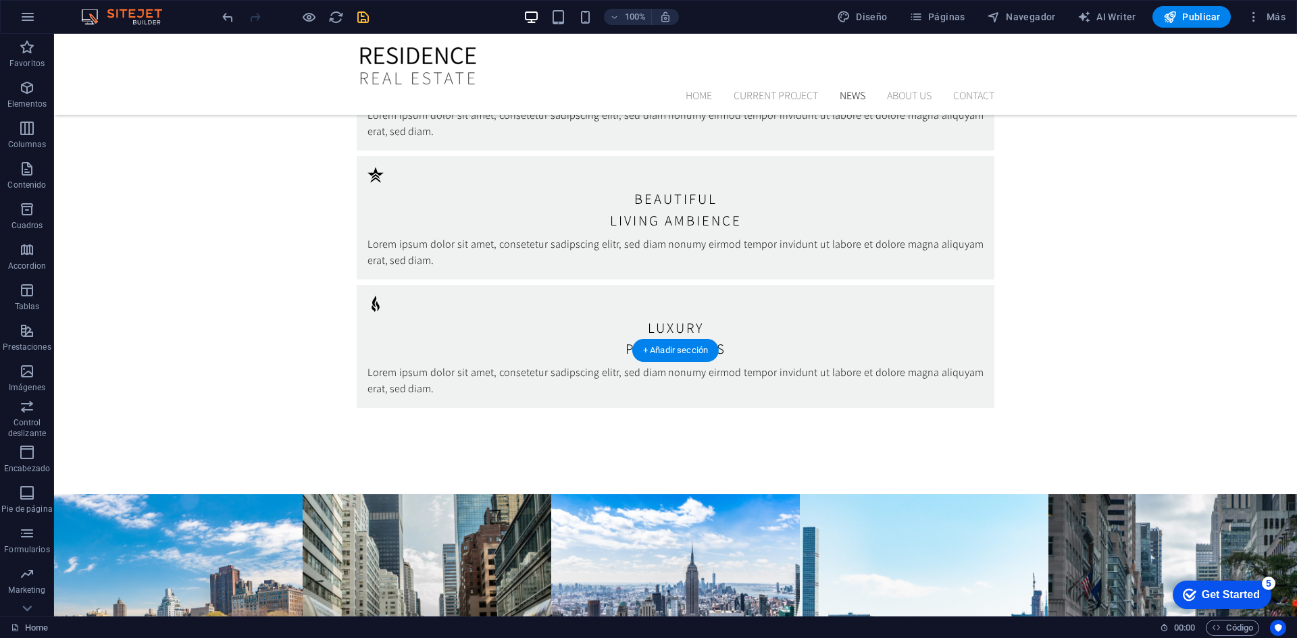
scroll to position [3152, 0]
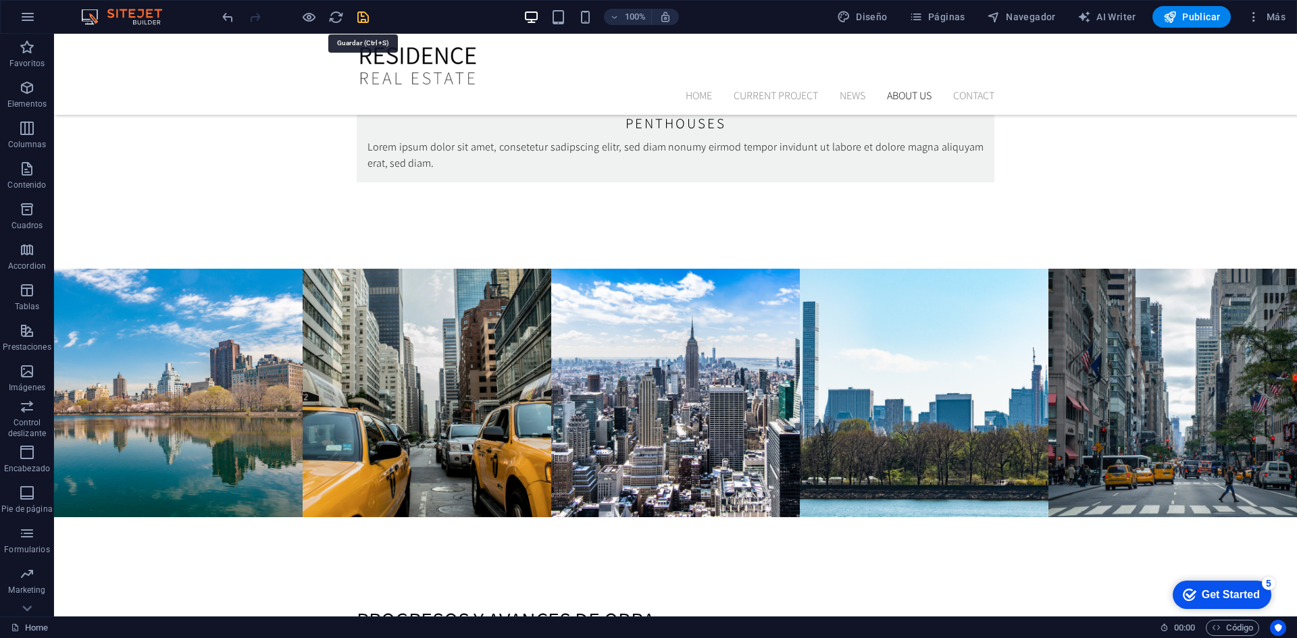
click at [361, 16] on icon "save" at bounding box center [363, 17] width 16 height 16
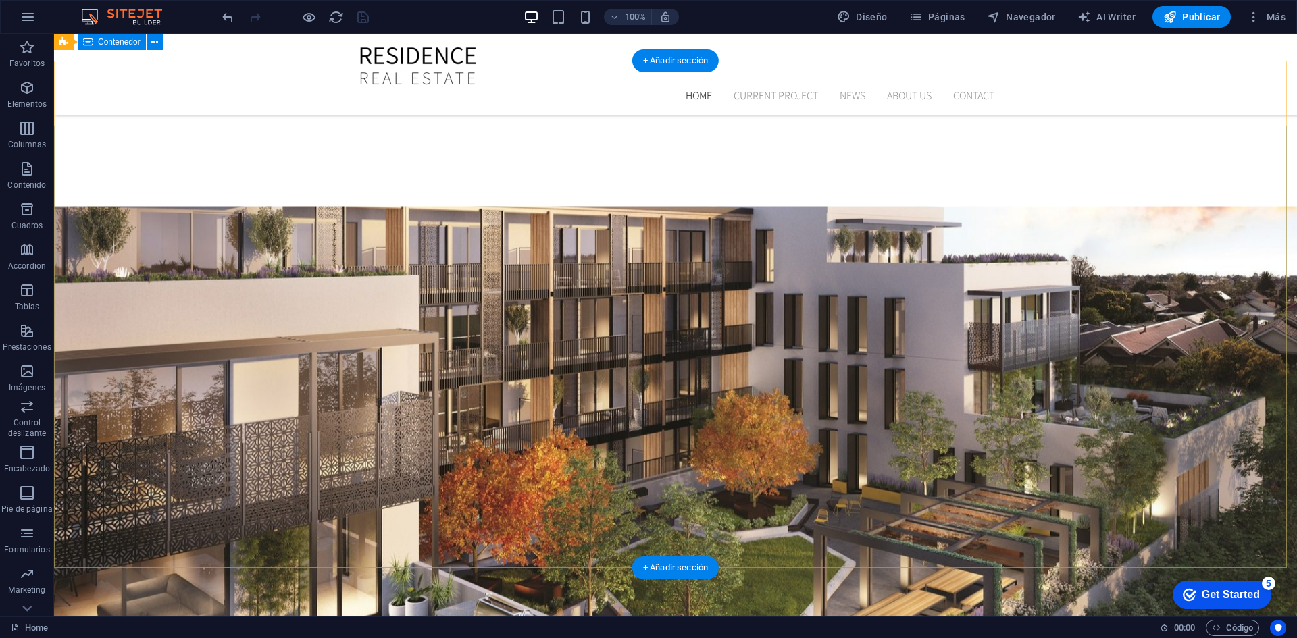
scroll to position [0, 0]
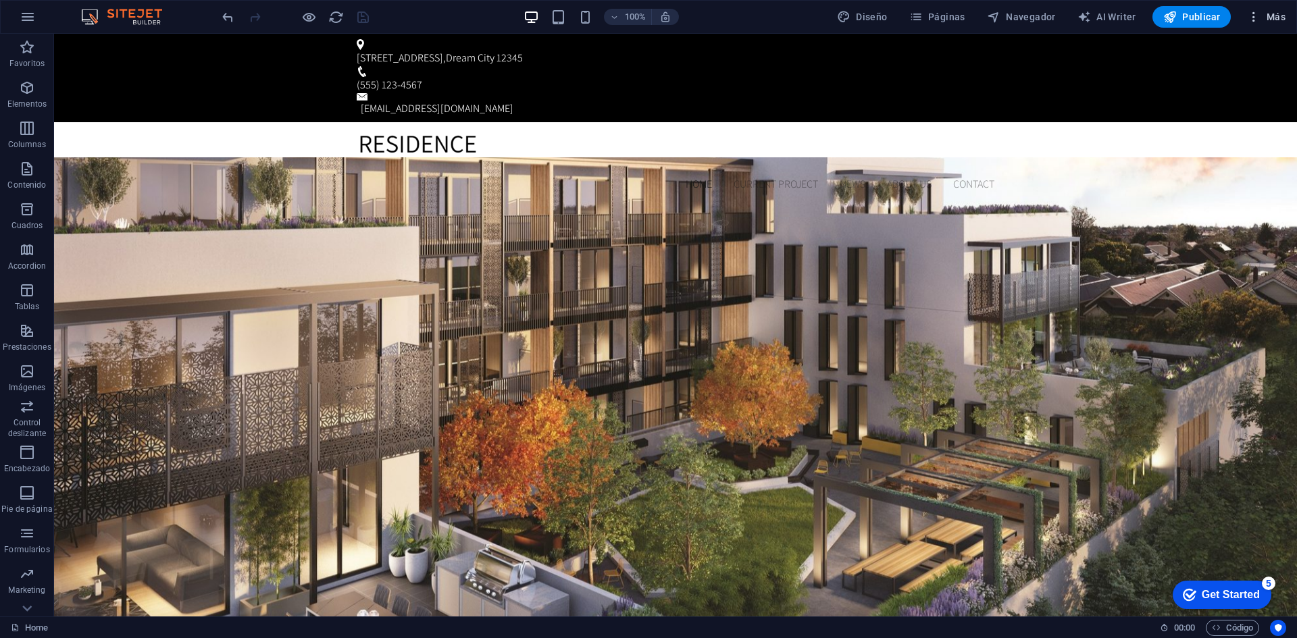
click at [1276, 17] on span "Más" at bounding box center [1266, 17] width 38 height 14
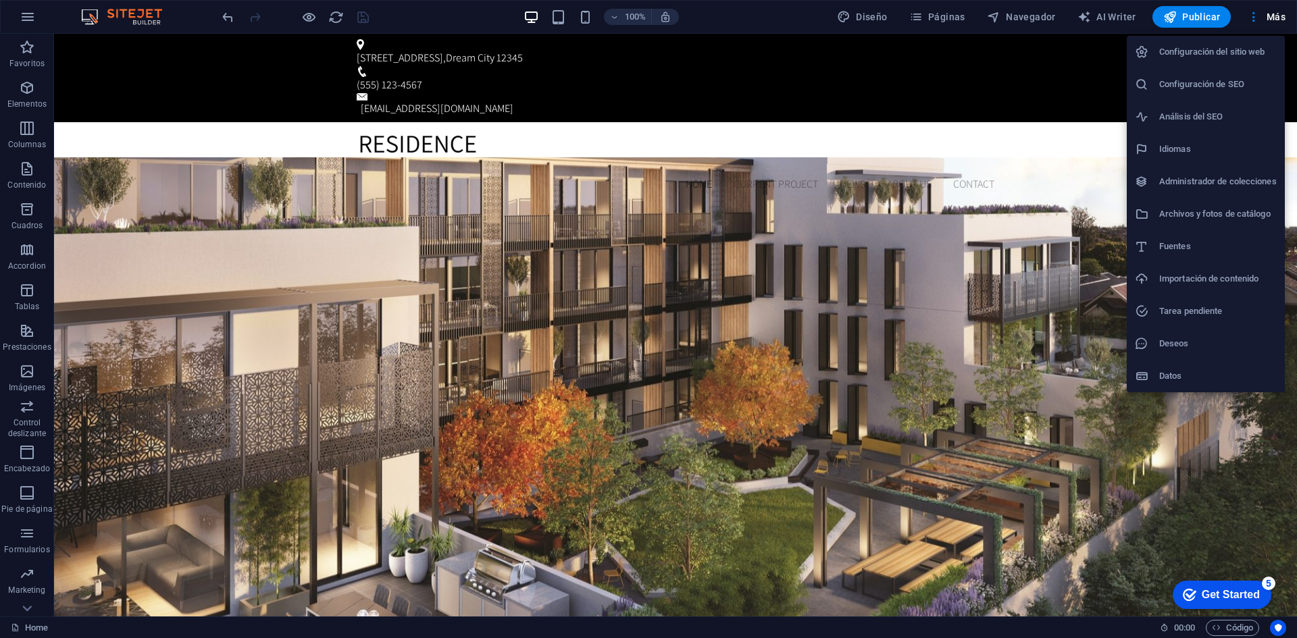
click at [87, 47] on div at bounding box center [648, 319] width 1297 height 638
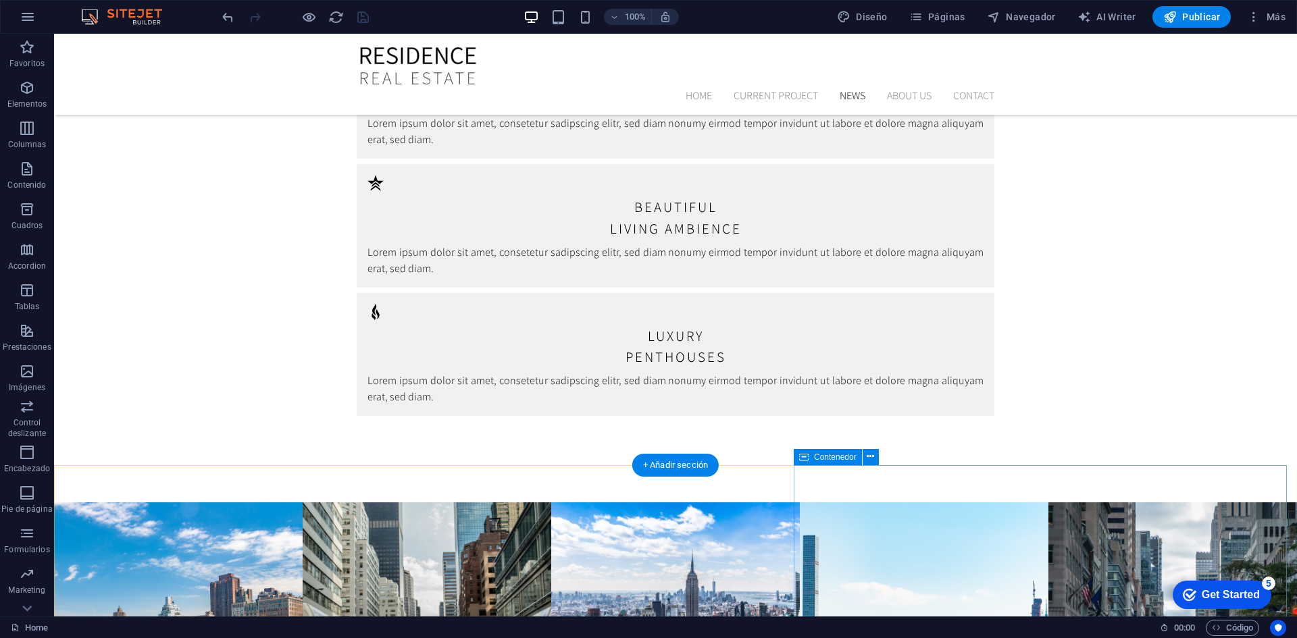
scroll to position [2926, 0]
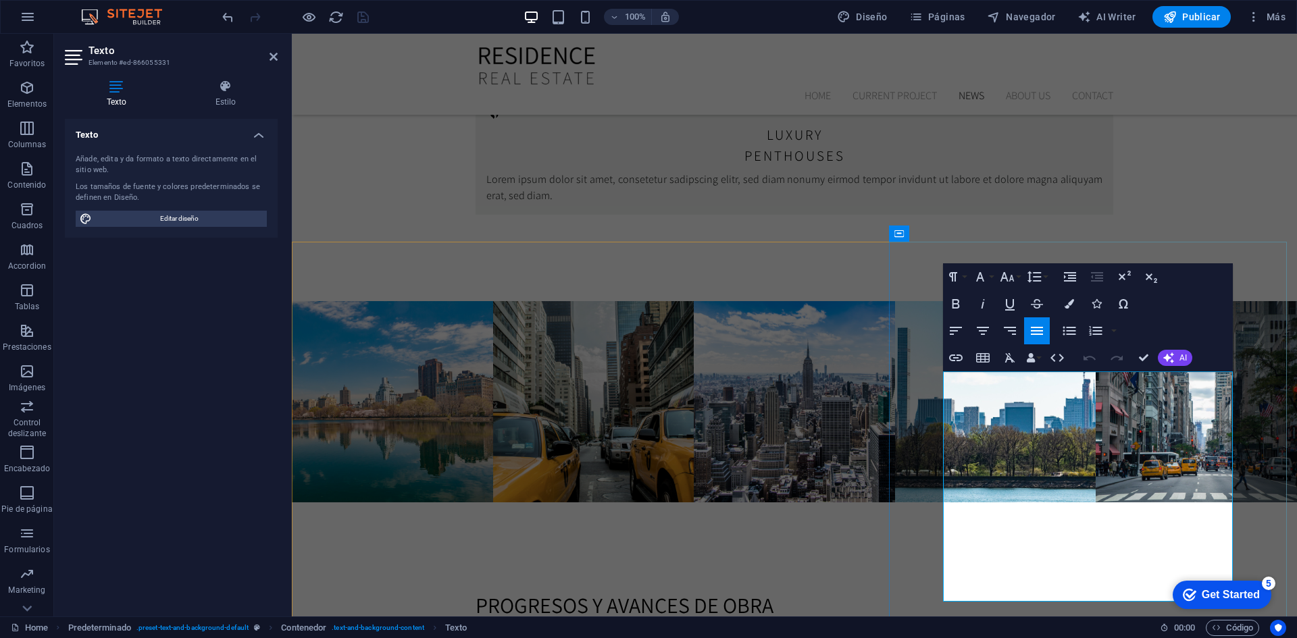
scroll to position [3153, 0]
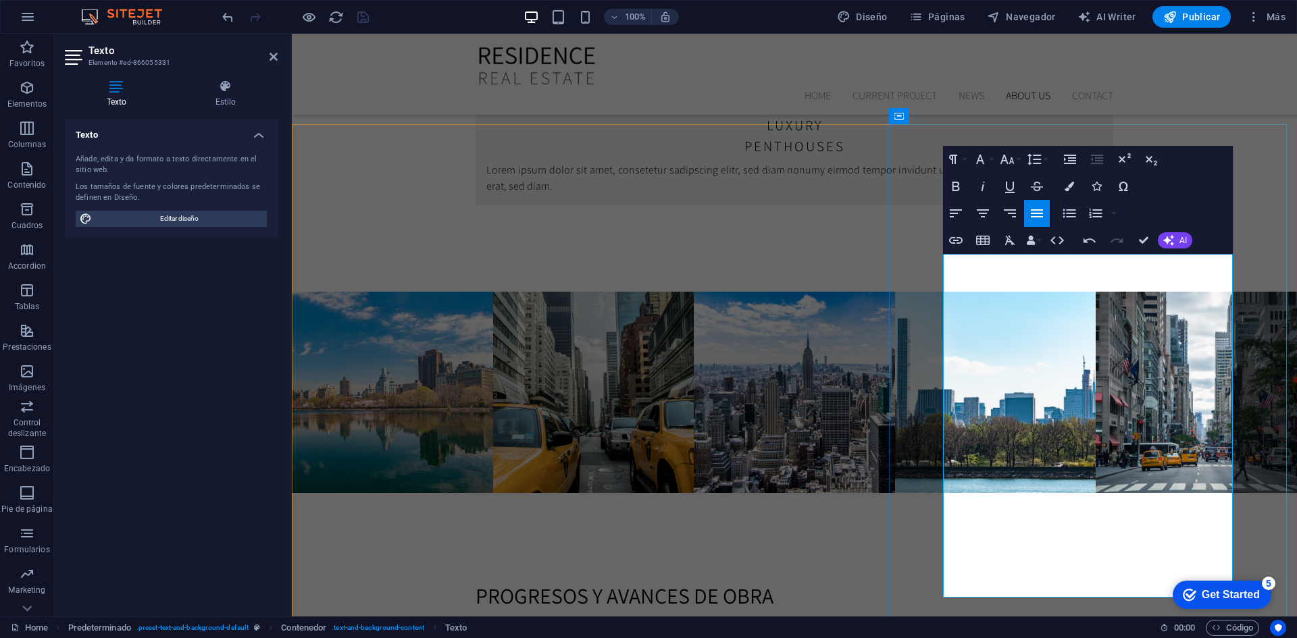
drag, startPoint x: 943, startPoint y: 405, endPoint x: 1153, endPoint y: 492, distance: 228.3
click at [1072, 216] on icon "button" at bounding box center [1069, 213] width 16 height 16
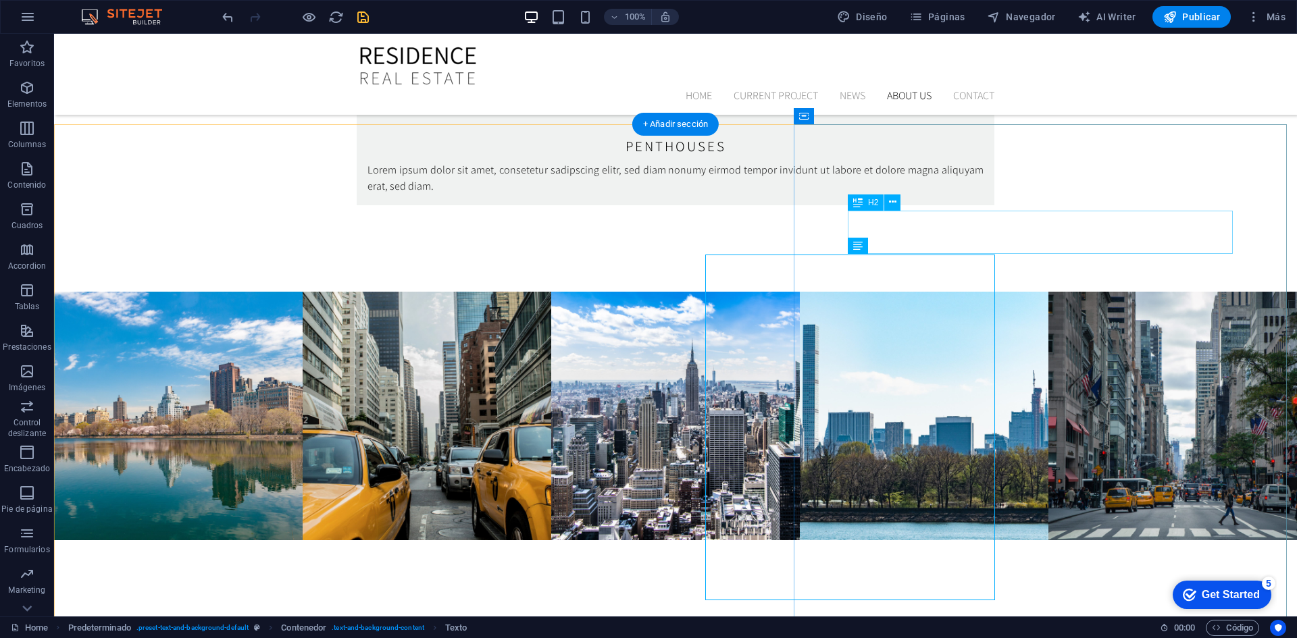
scroll to position [3152, 0]
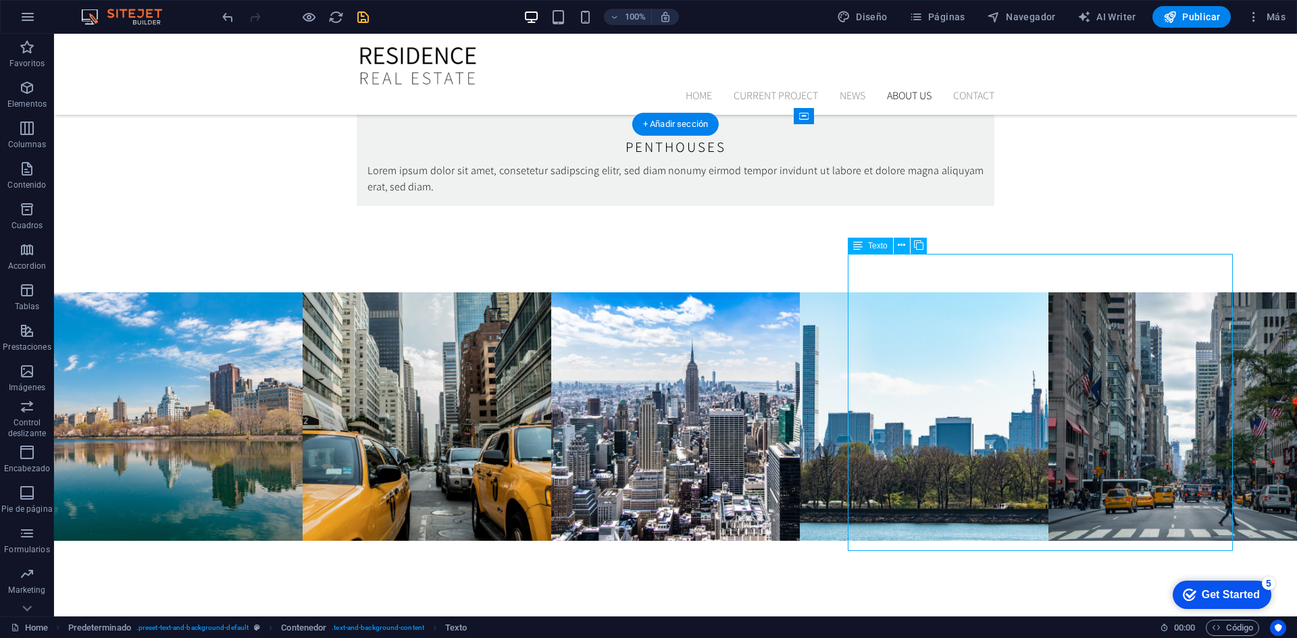
scroll to position [3154, 0]
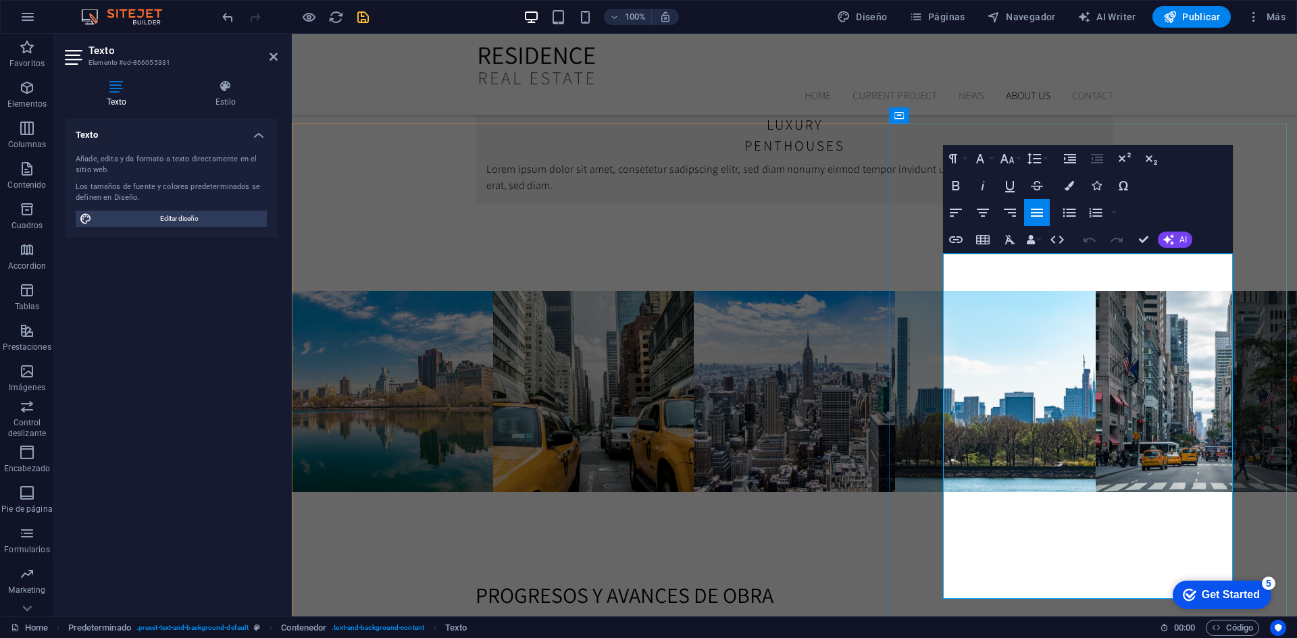
click at [1114, 215] on button "button" at bounding box center [1113, 212] width 11 height 27
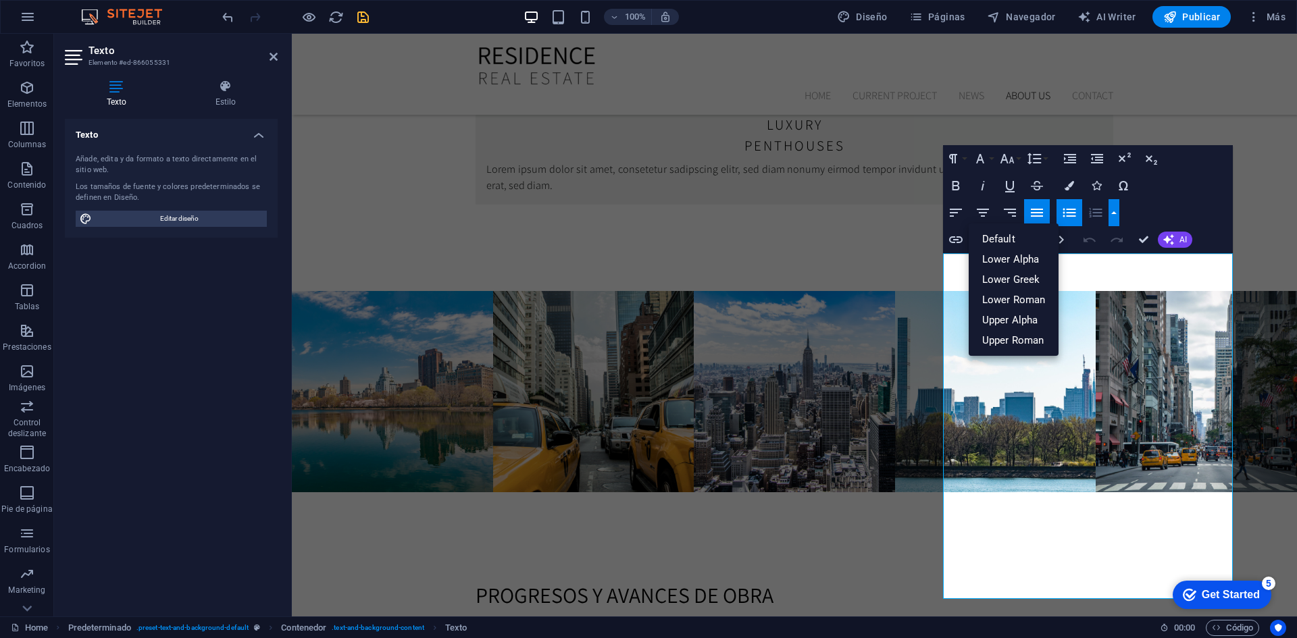
click at [1159, 211] on div "Paragraph Format Normal Heading 1 Heading 2 Heading 3 Heading 4 Heading 5 Headi…" at bounding box center [1088, 199] width 290 height 108
click at [1110, 213] on button "button" at bounding box center [1113, 212] width 11 height 27
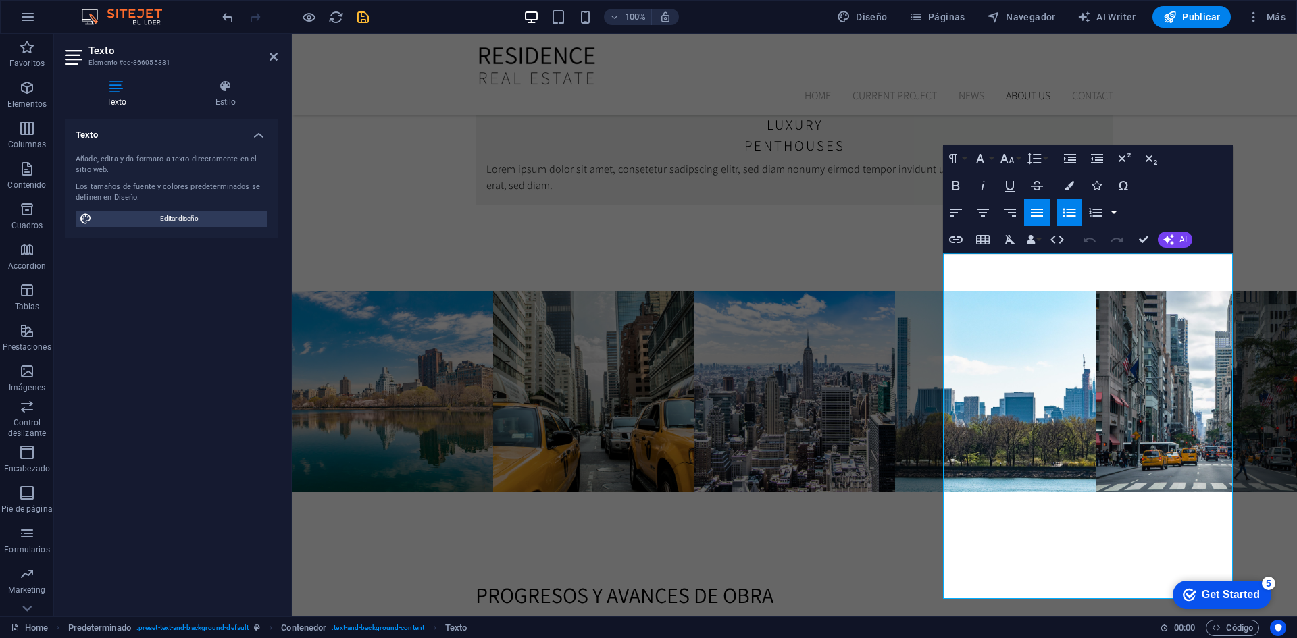
click at [1155, 212] on div "Paragraph Format Normal Heading 1 Heading 2 Heading 3 Heading 4 Heading 5 Headi…" at bounding box center [1088, 199] width 290 height 108
click at [1072, 211] on icon "button" at bounding box center [1069, 213] width 16 height 16
click at [1034, 211] on icon "button" at bounding box center [1036, 213] width 16 height 16
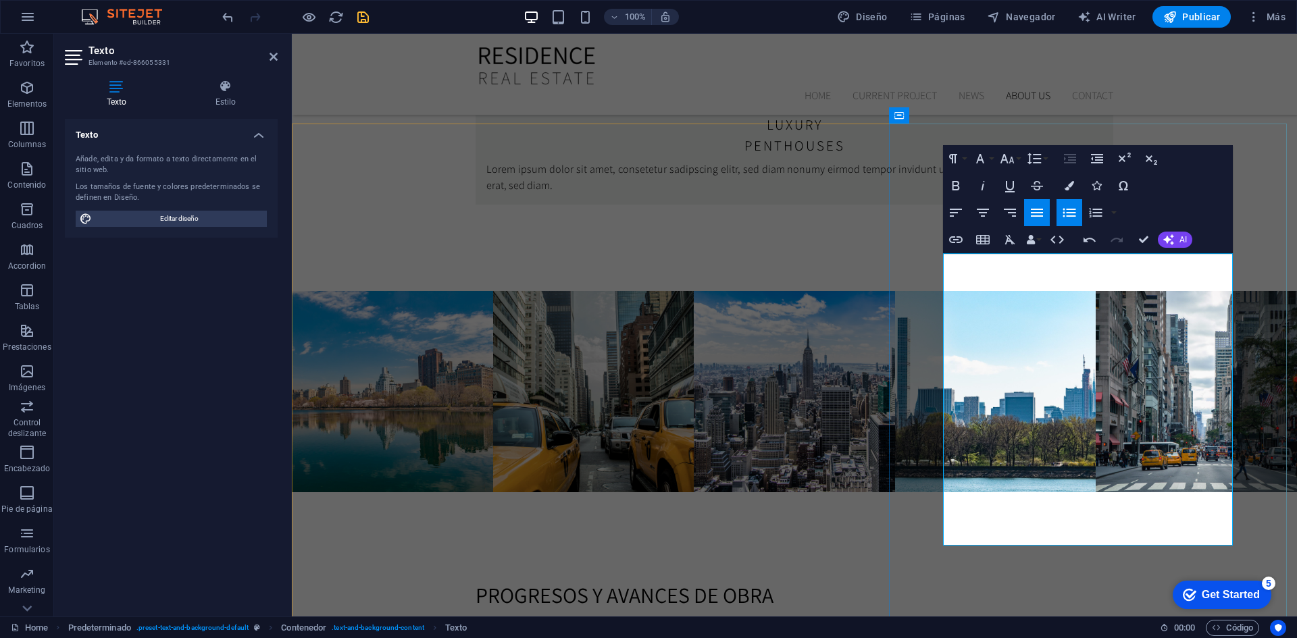
click at [961, 186] on icon "button" at bounding box center [955, 186] width 16 height 16
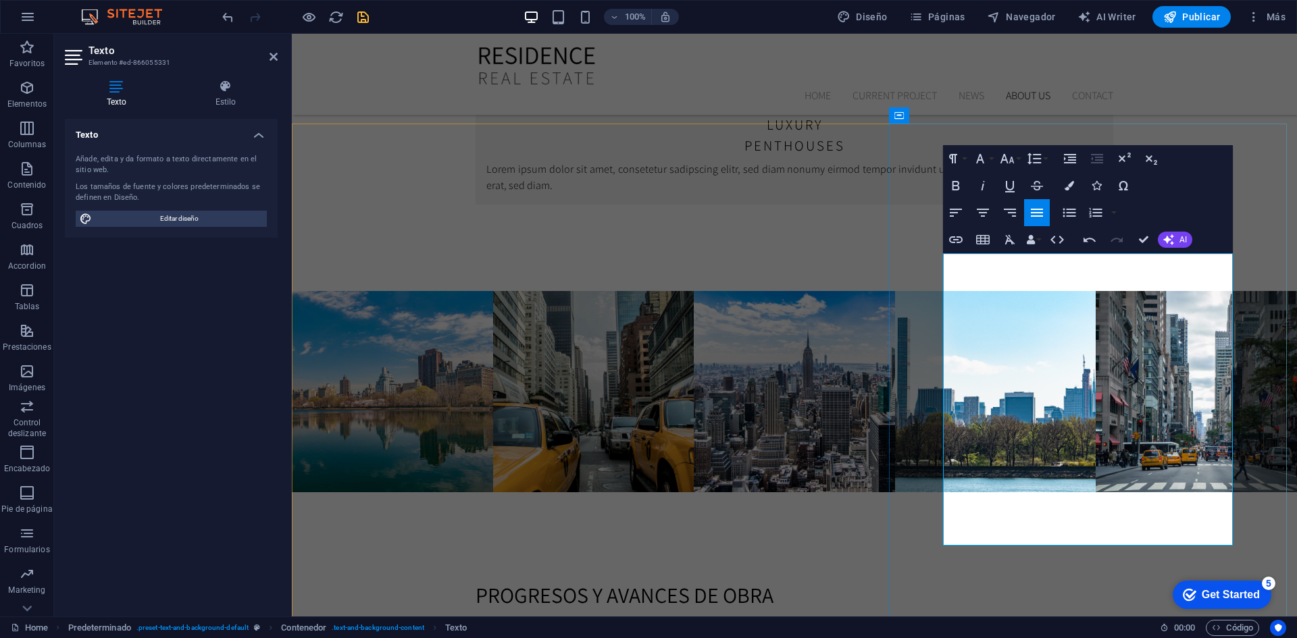
click at [958, 190] on icon "button" at bounding box center [954, 185] width 7 height 9
click at [961, 189] on icon "button" at bounding box center [955, 186] width 16 height 16
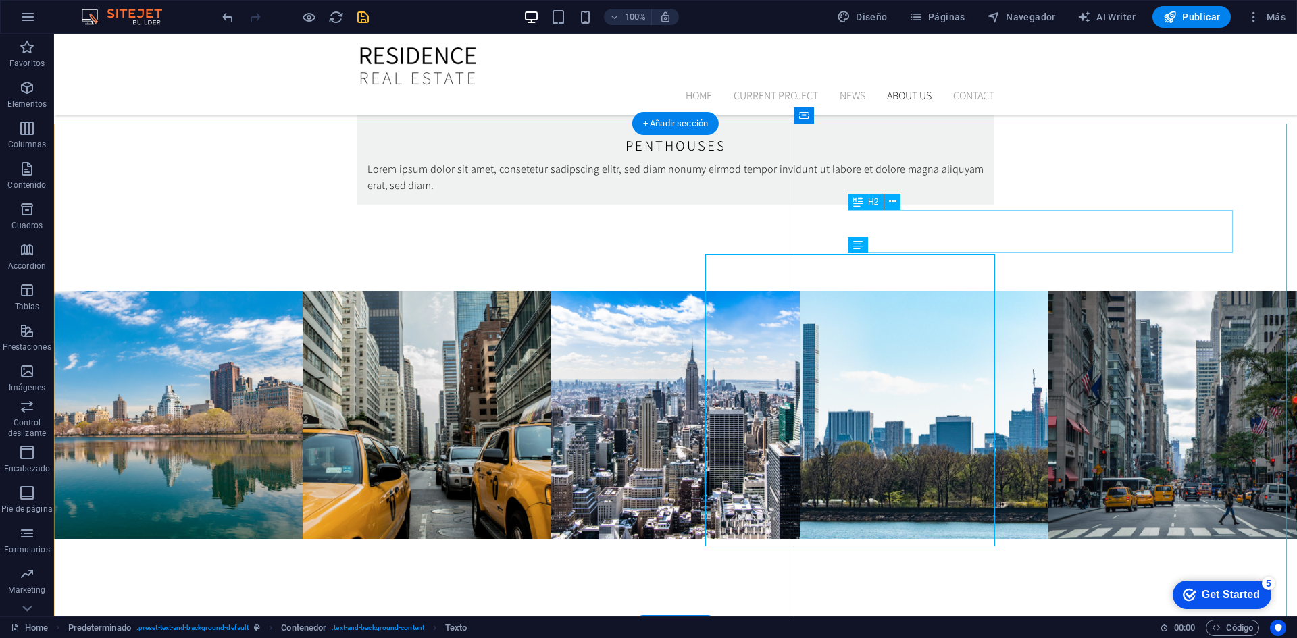
scroll to position [3153, 0]
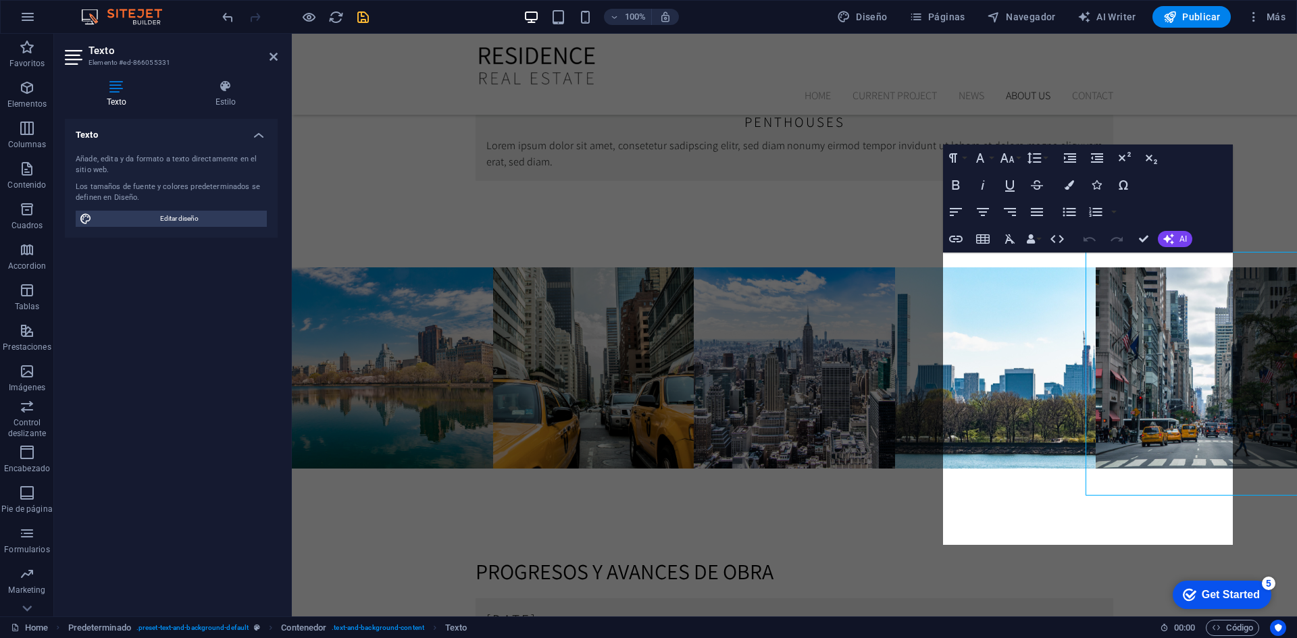
scroll to position [3154, 0]
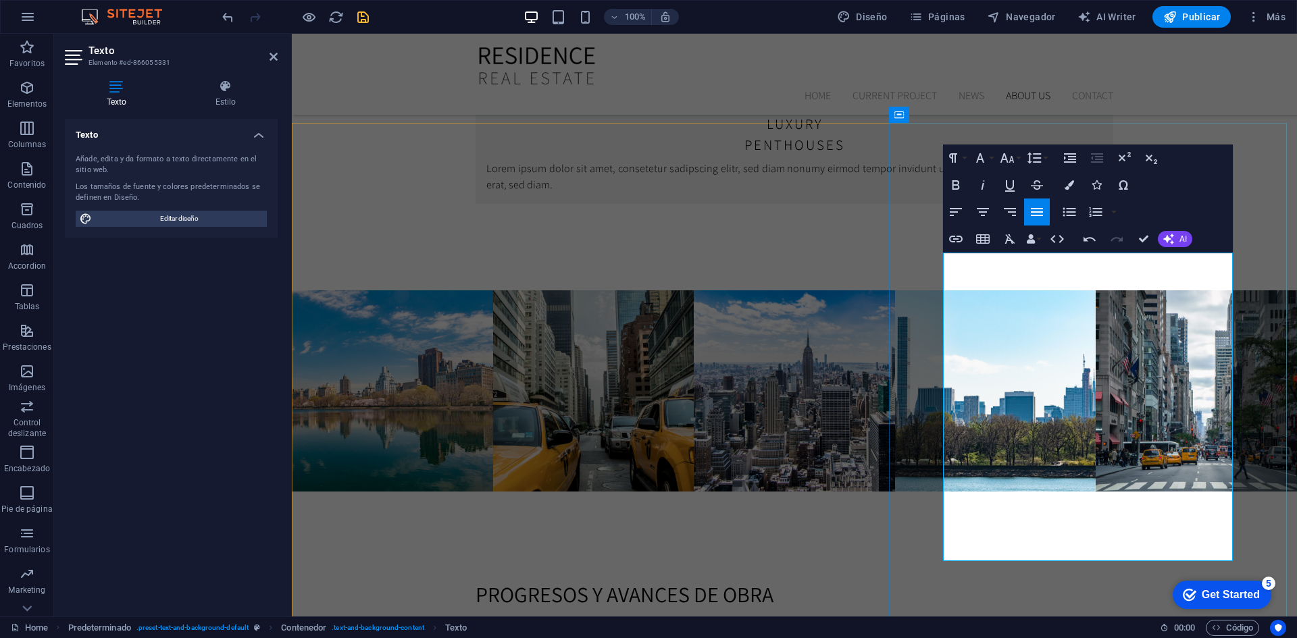
click at [1060, 215] on button "Unordered List" at bounding box center [1069, 212] width 26 height 27
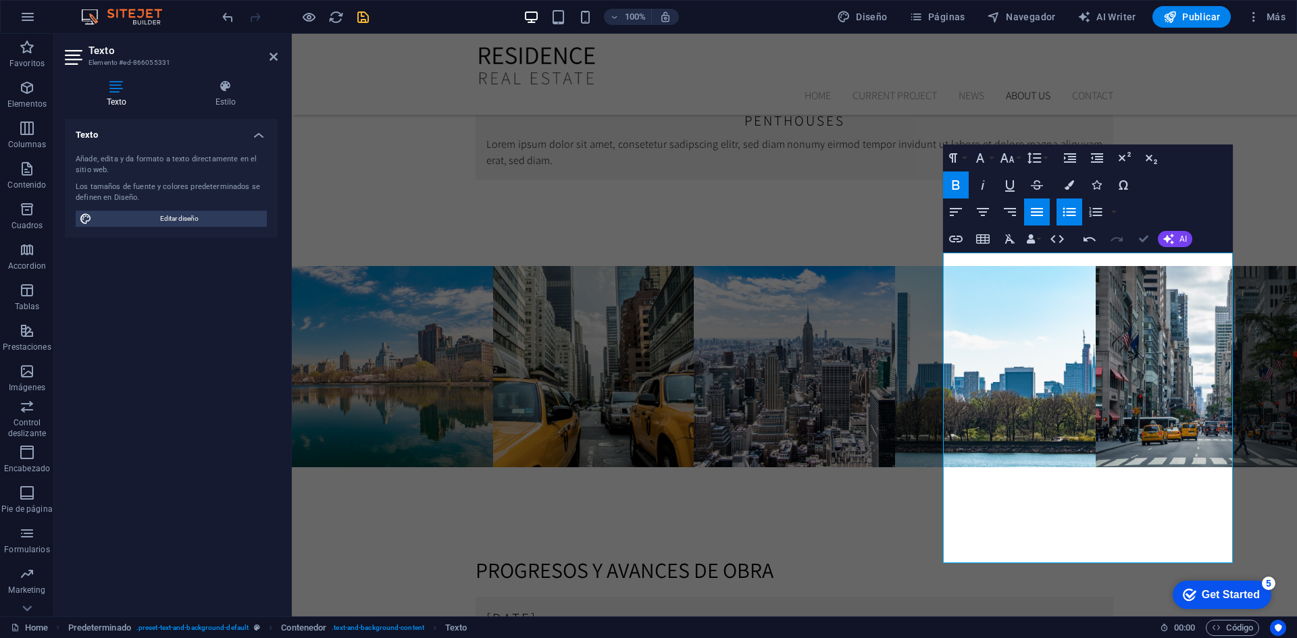
scroll to position [3154, 0]
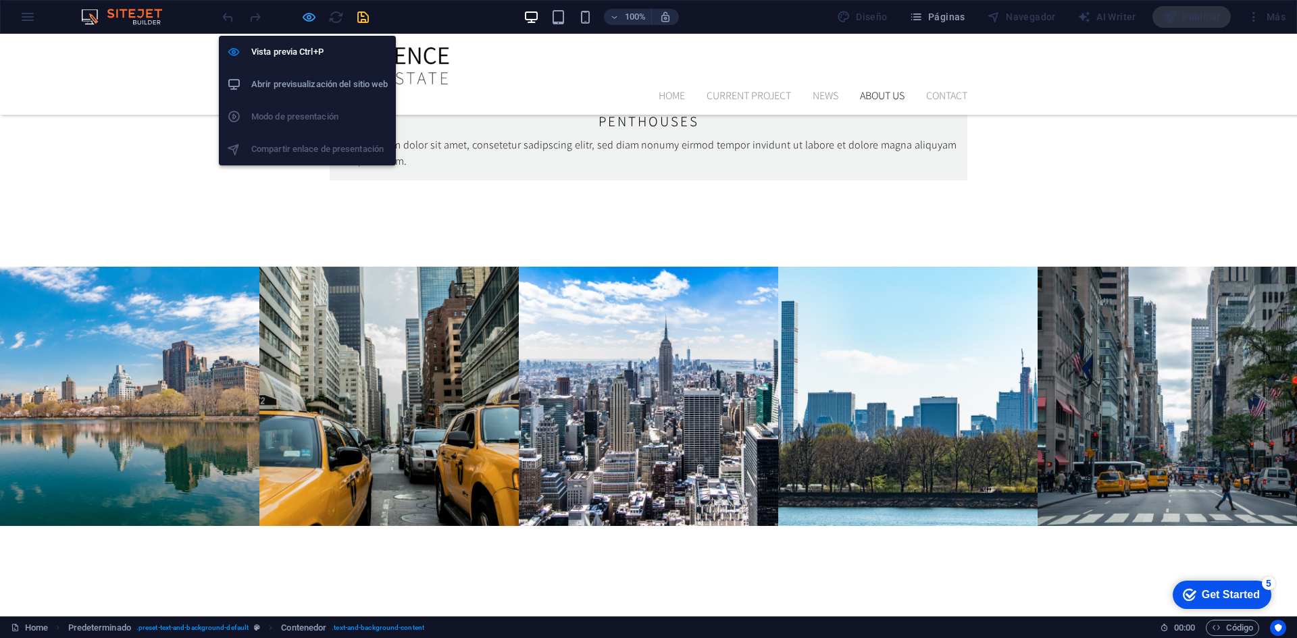
scroll to position [3164, 0]
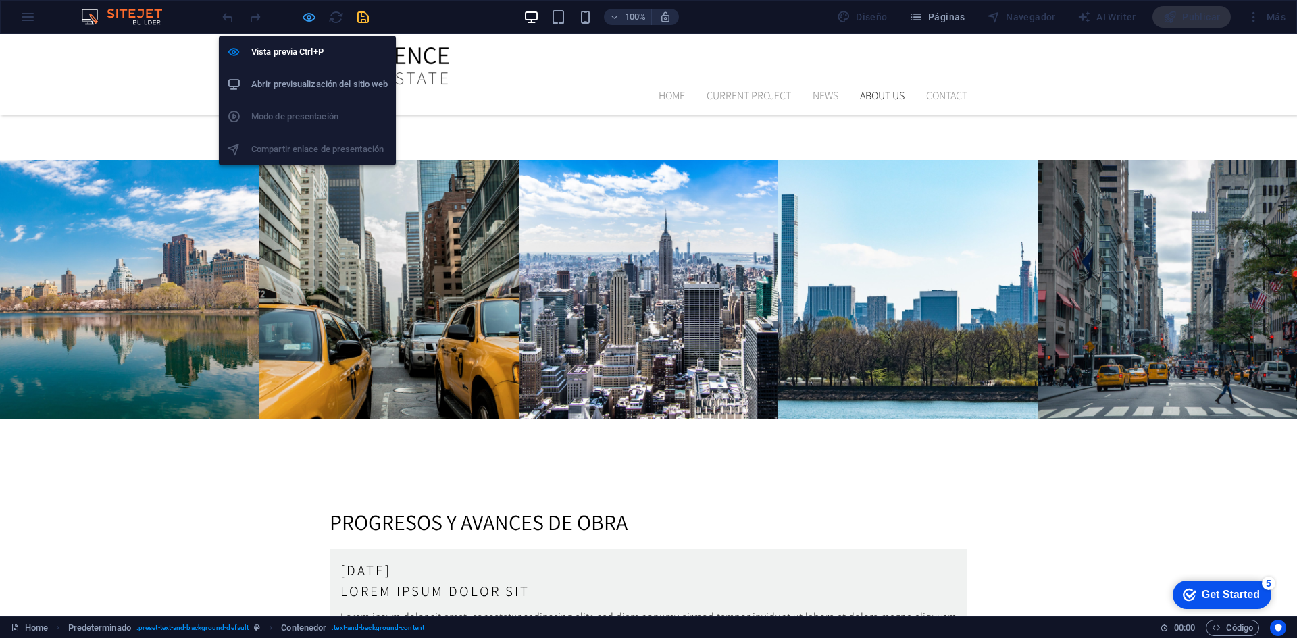
click at [330, 515] on icon "button" at bounding box center [648, 598] width 637 height 167
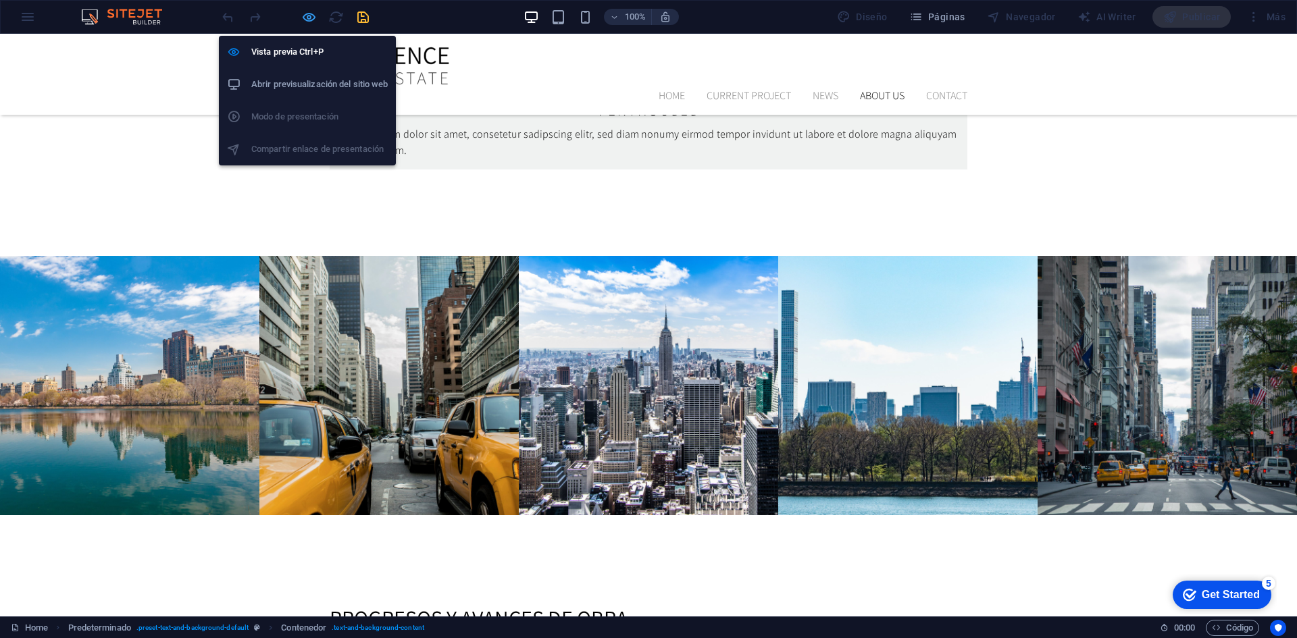
scroll to position [3154, 0]
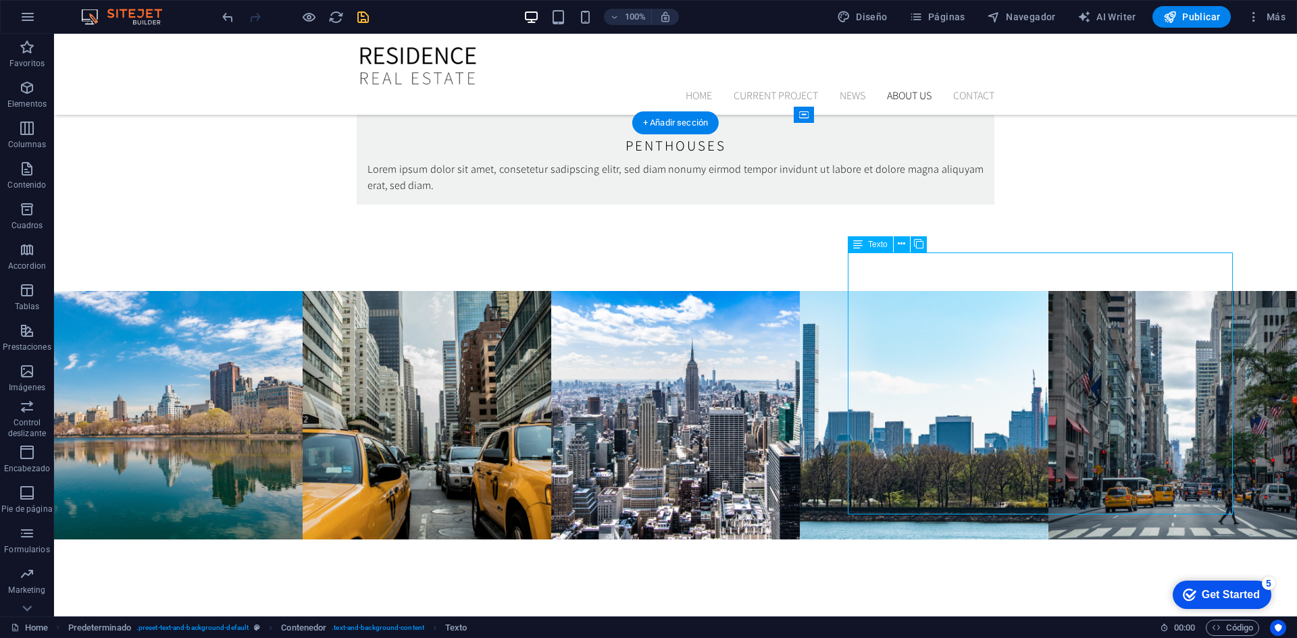
scroll to position [3155, 0]
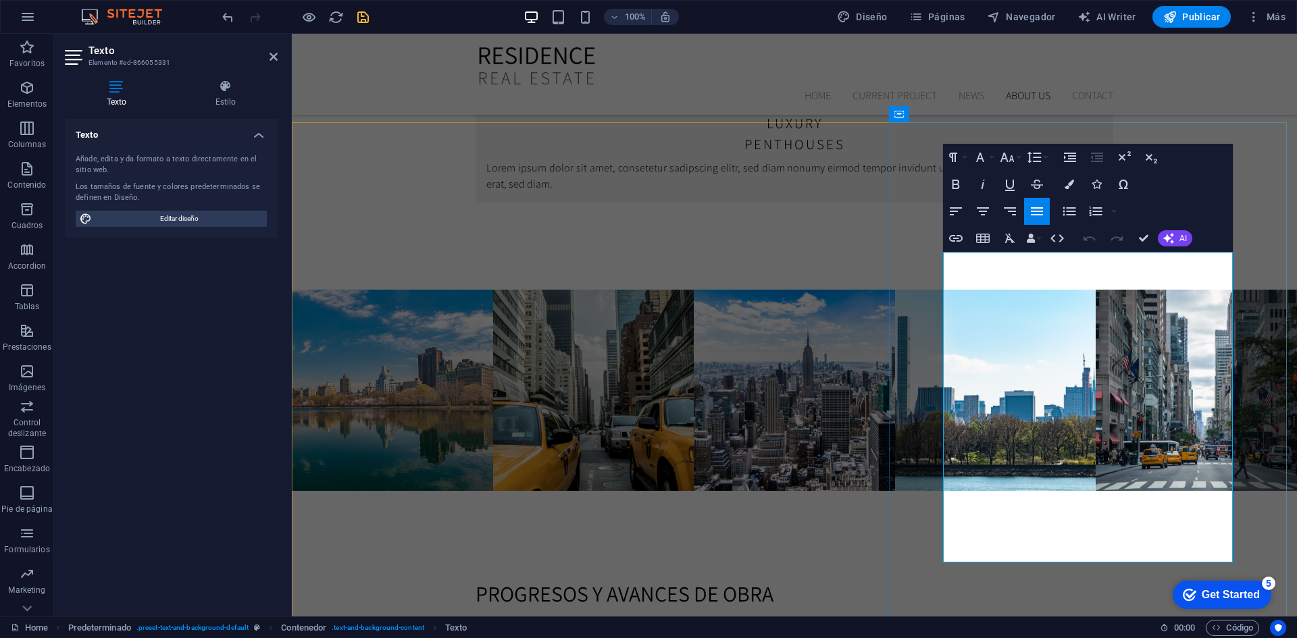
click at [962, 186] on icon "button" at bounding box center [955, 184] width 16 height 16
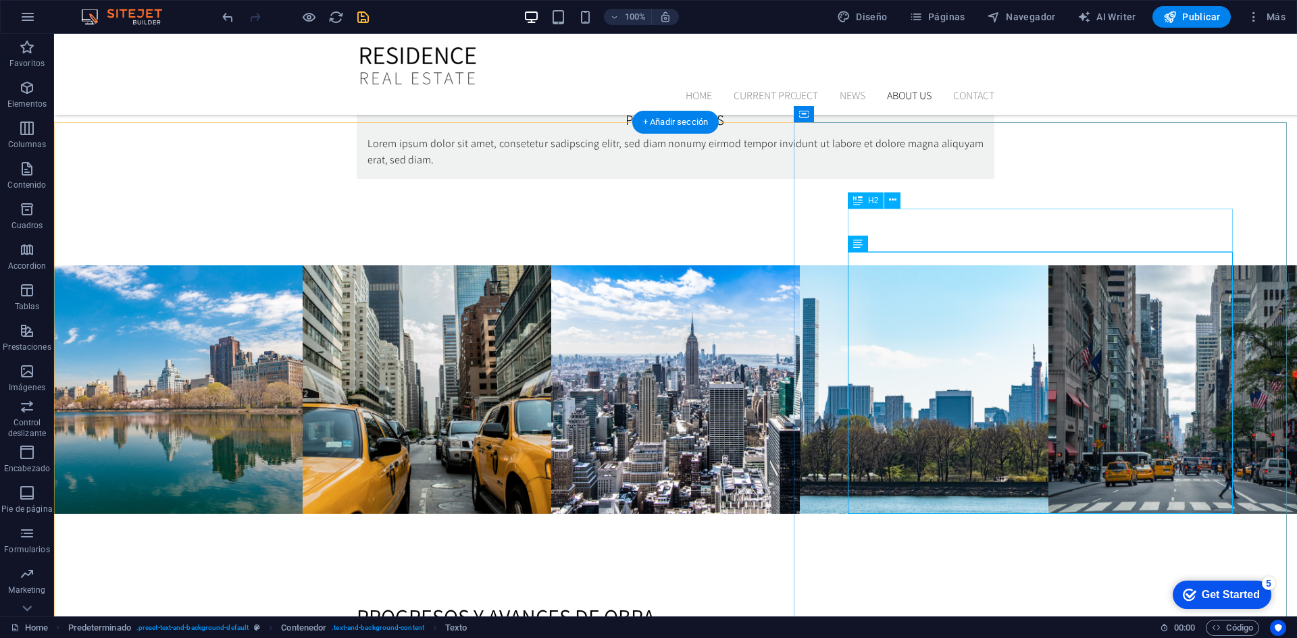
scroll to position [3154, 0]
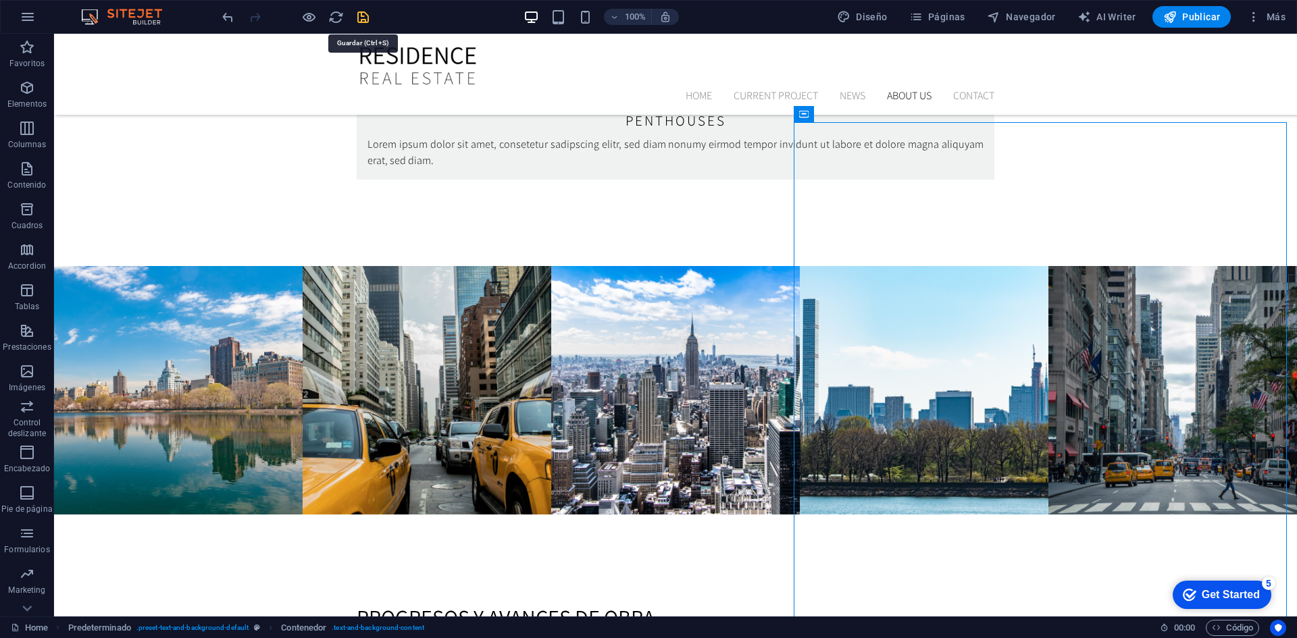
click at [364, 18] on icon "save" at bounding box center [363, 17] width 16 height 16
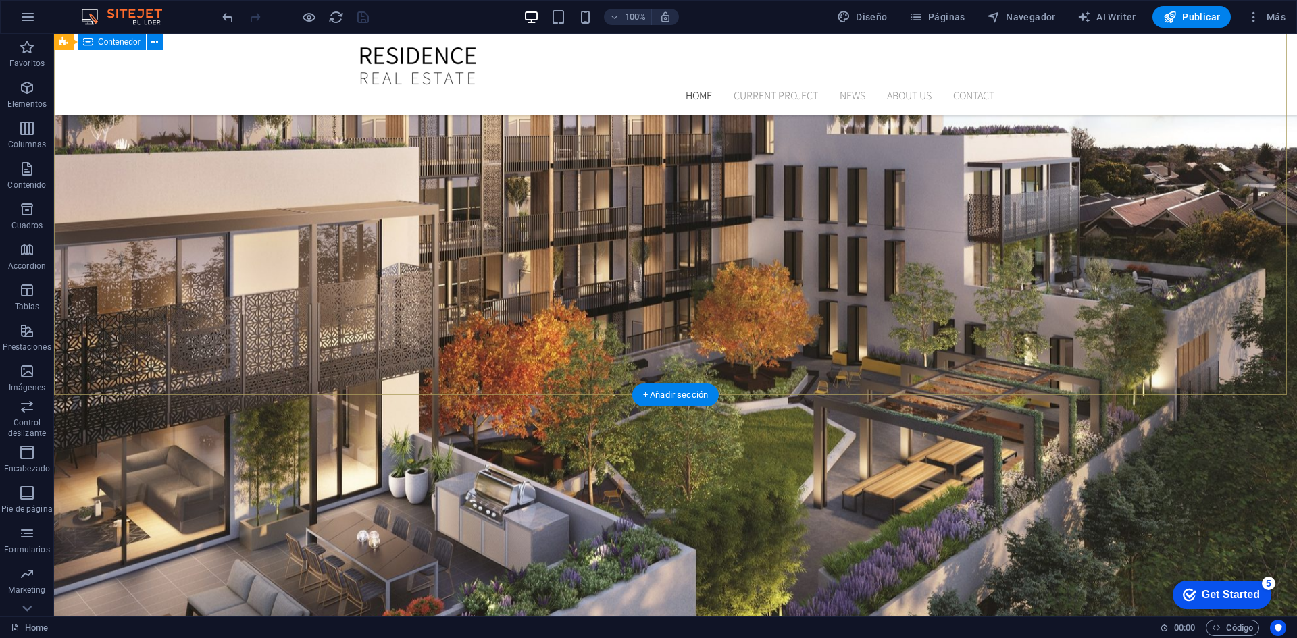
scroll to position [0, 0]
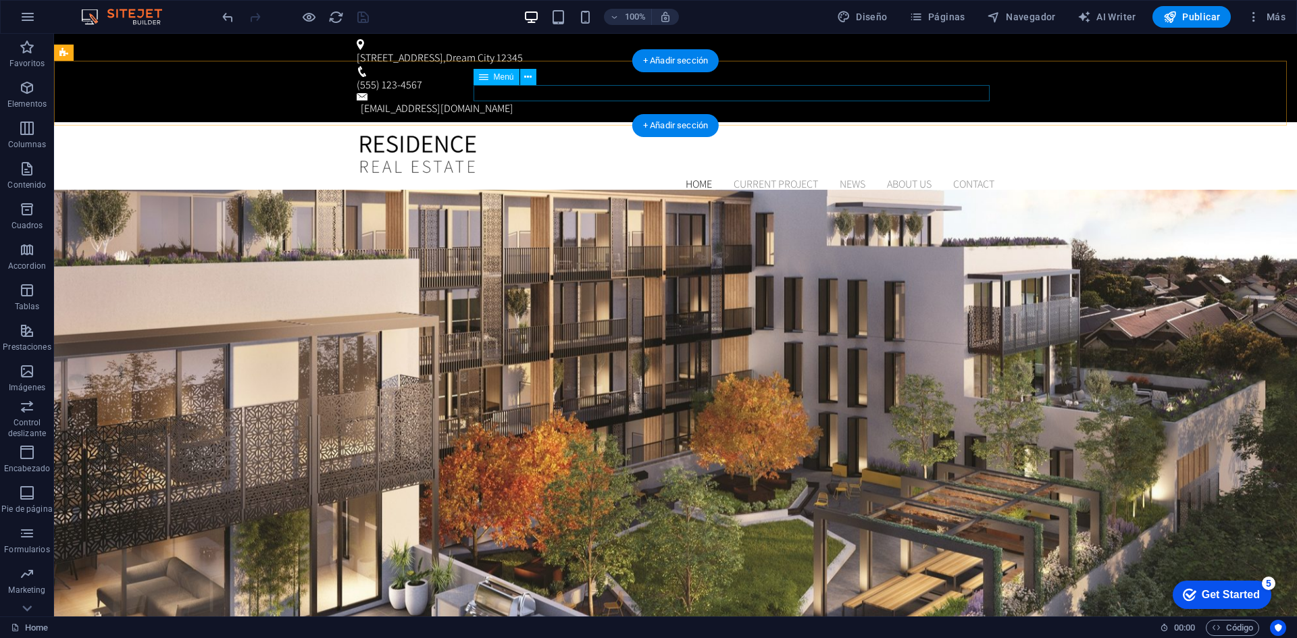
click at [683, 176] on nav "Home Current Project News About us Contact" at bounding box center [675, 184] width 637 height 16
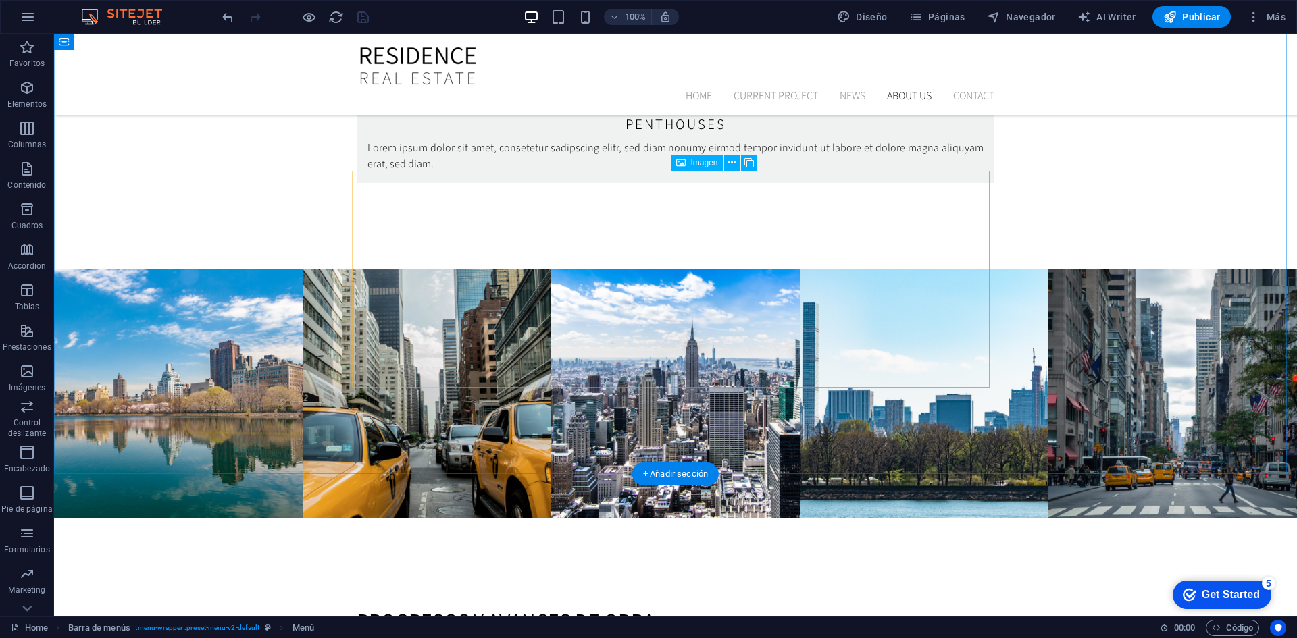
scroll to position [3152, 0]
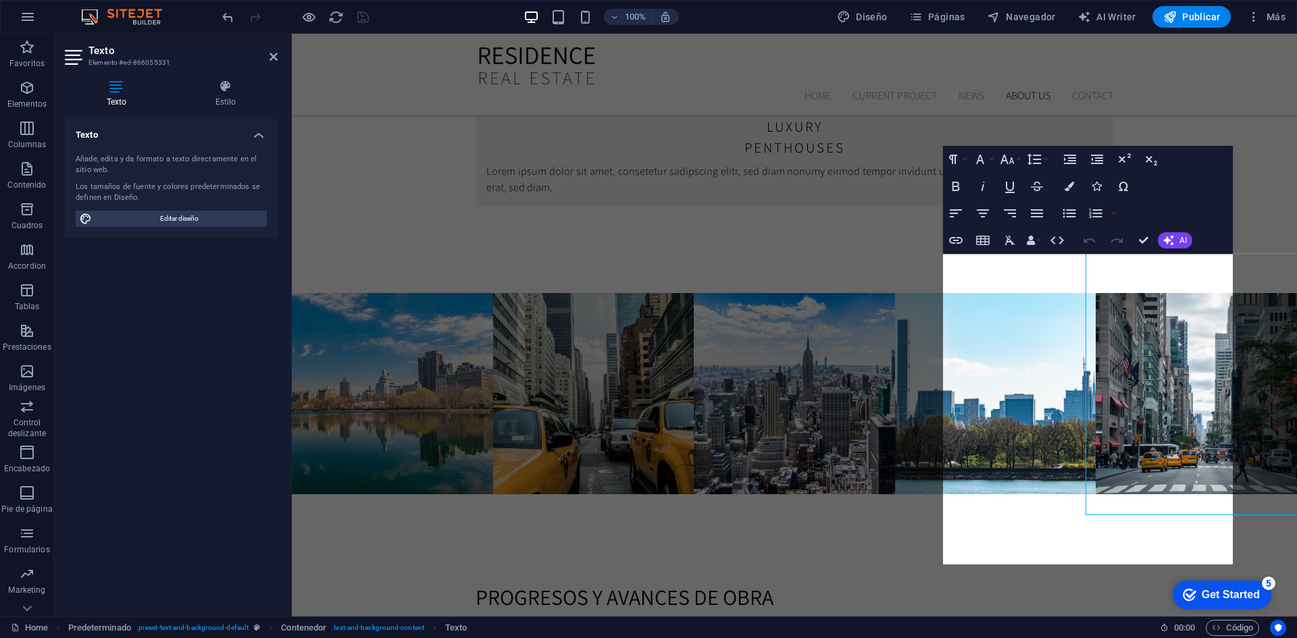
scroll to position [3153, 0]
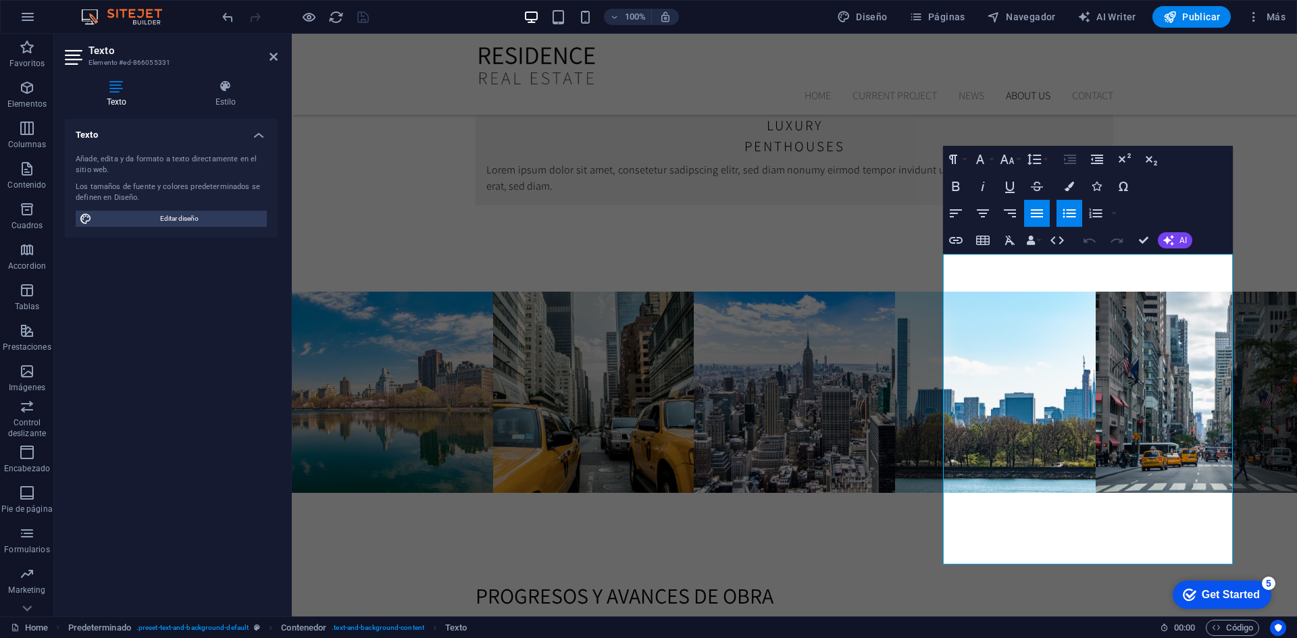
click at [1072, 213] on icon "button" at bounding box center [1068, 213] width 13 height 9
copy div "Tu socio en la construcción de un futuro sólido. Nuestra razón de ser es simple…"
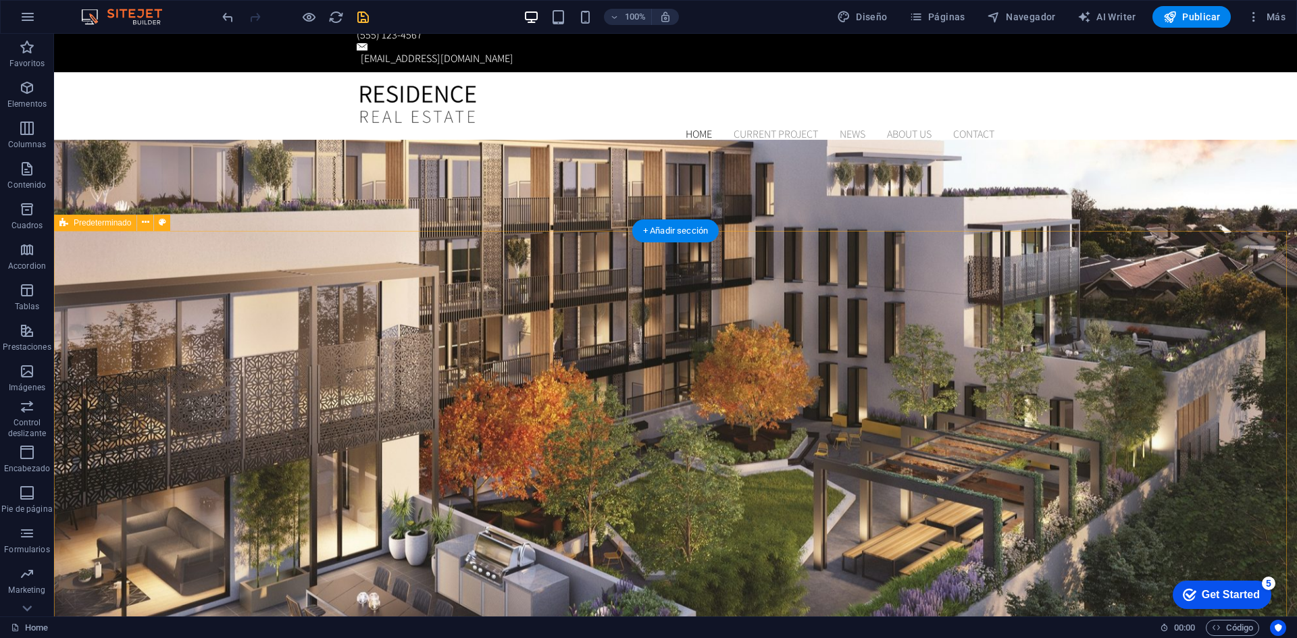
scroll to position [0, 0]
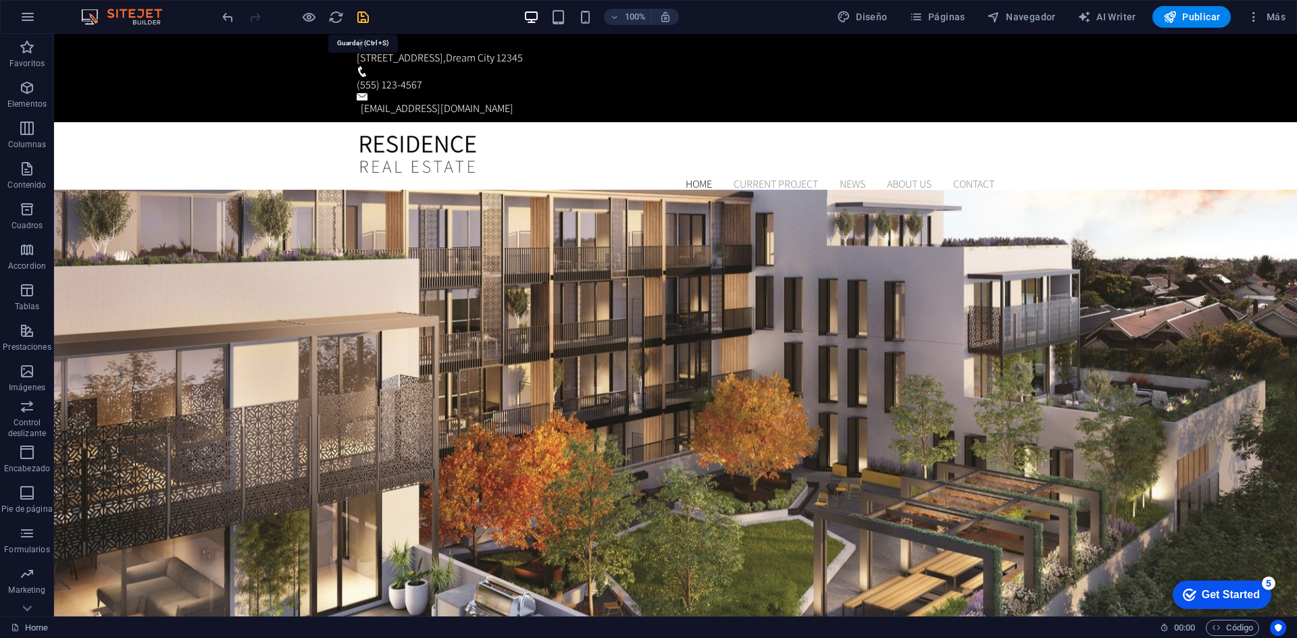
click at [359, 16] on icon "save" at bounding box center [363, 17] width 16 height 16
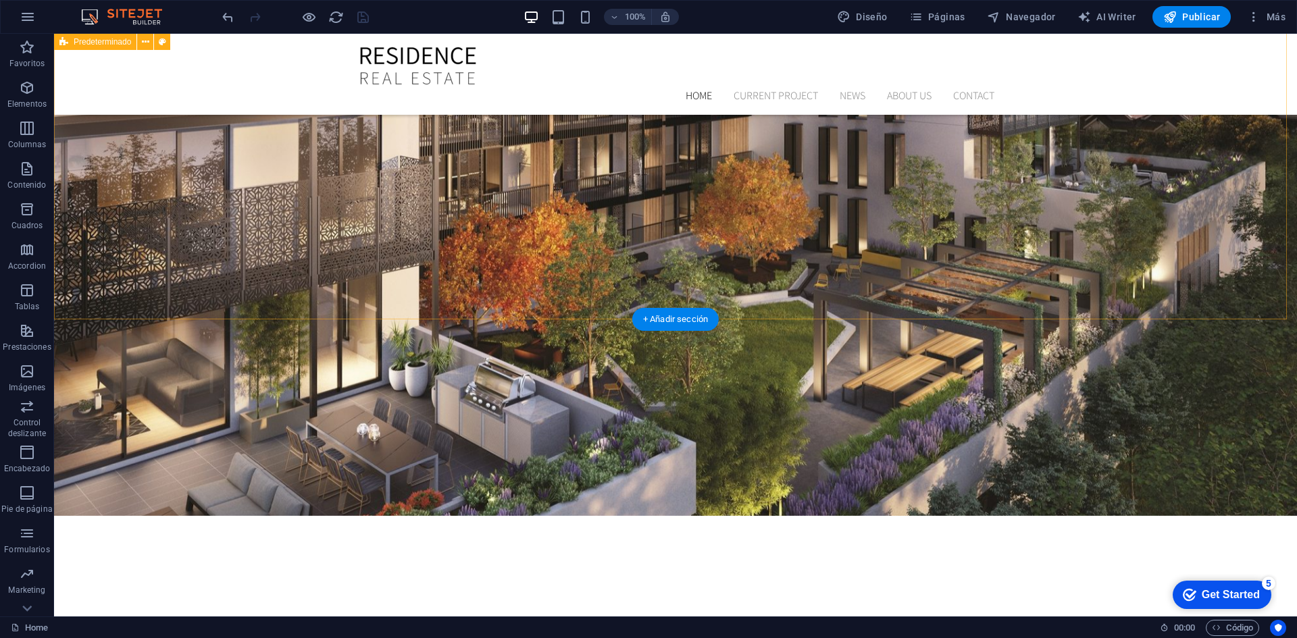
scroll to position [225, 0]
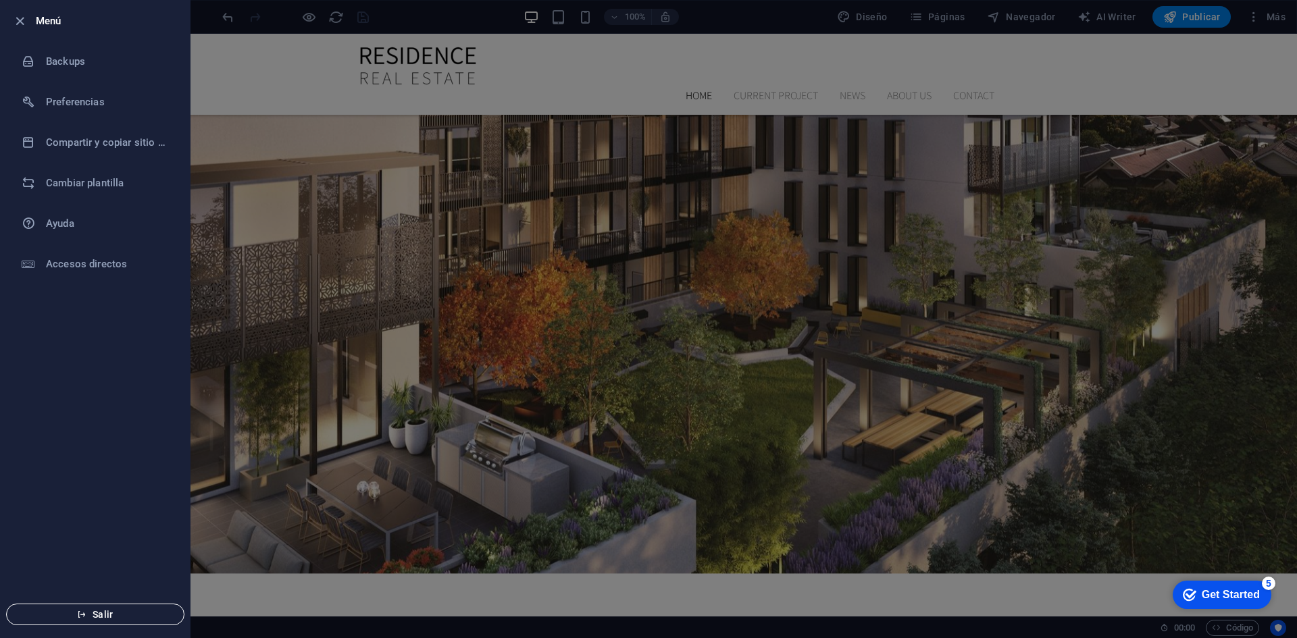
click at [130, 609] on span "Salir" at bounding box center [95, 614] width 155 height 11
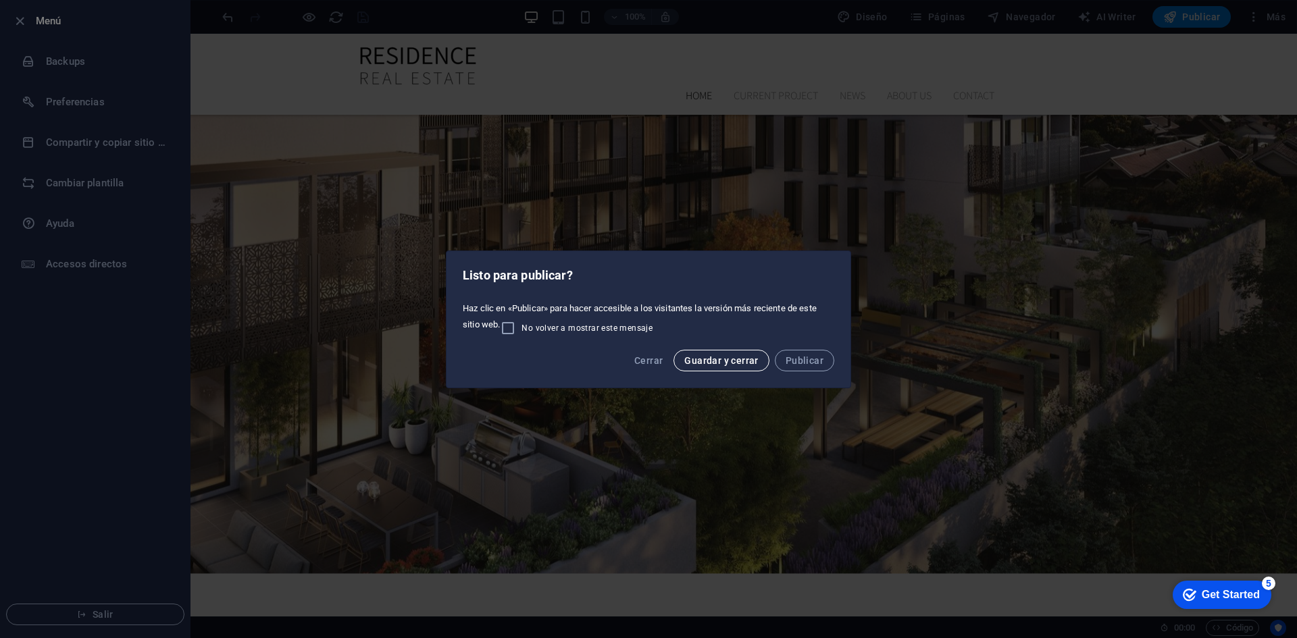
click at [735, 359] on span "Guardar y cerrar" at bounding box center [721, 360] width 74 height 11
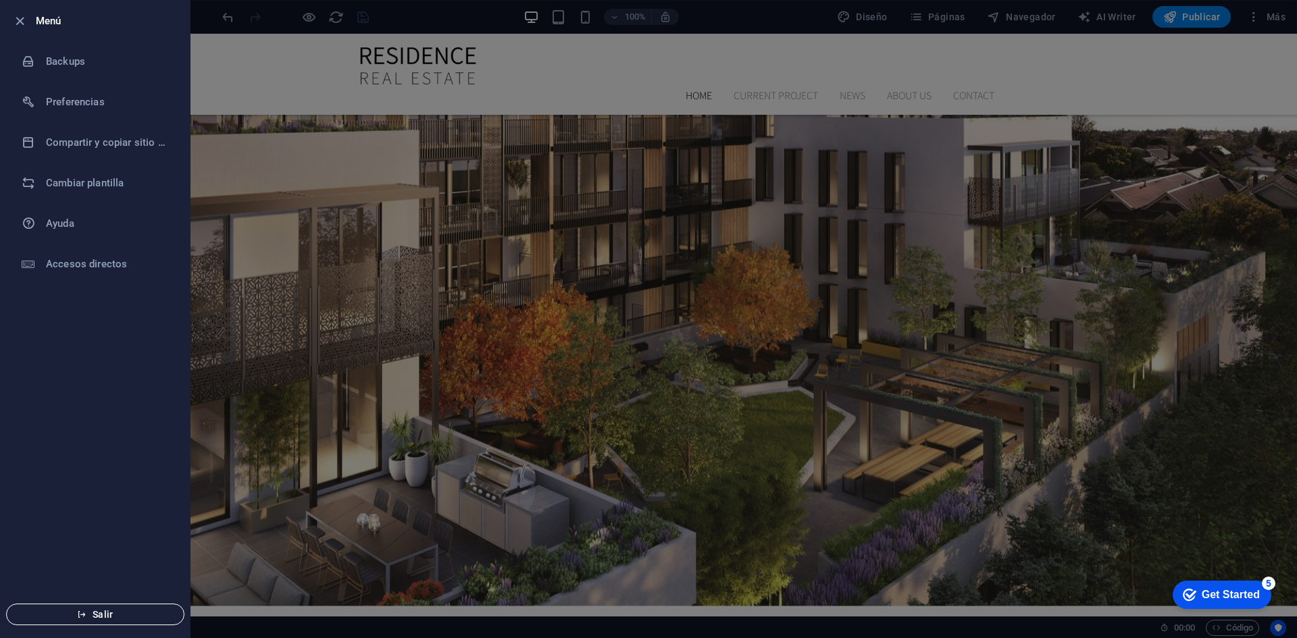
click at [123, 621] on button "Salir" at bounding box center [95, 615] width 178 height 22
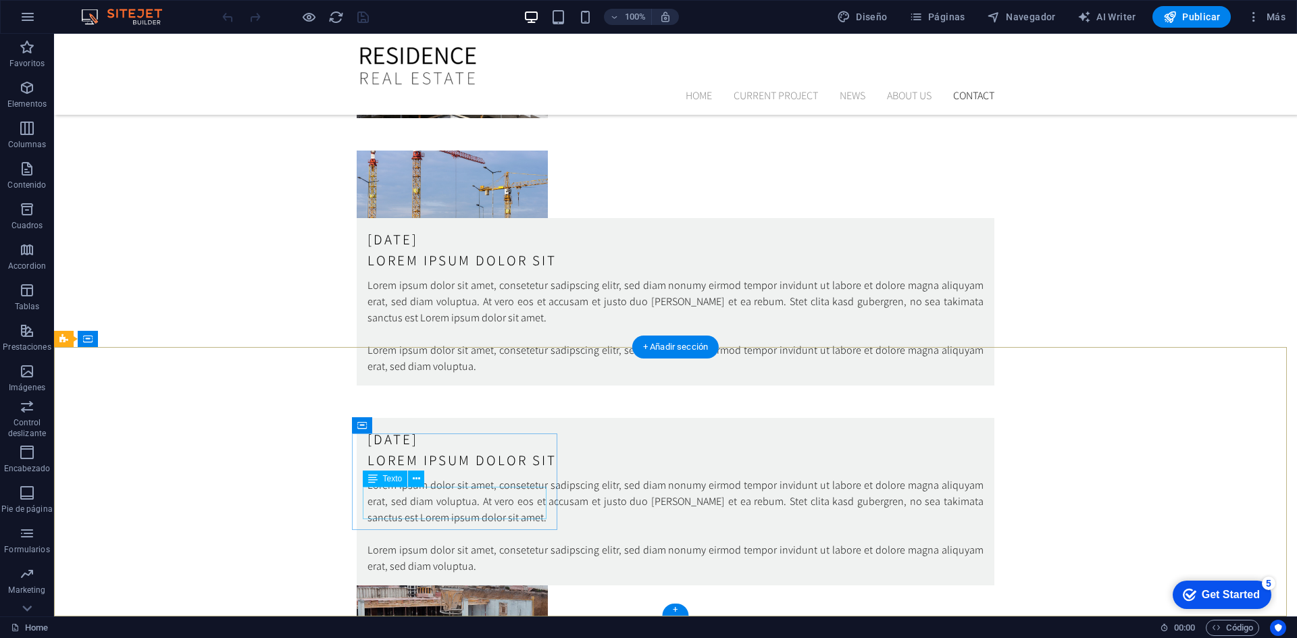
scroll to position [3999, 0]
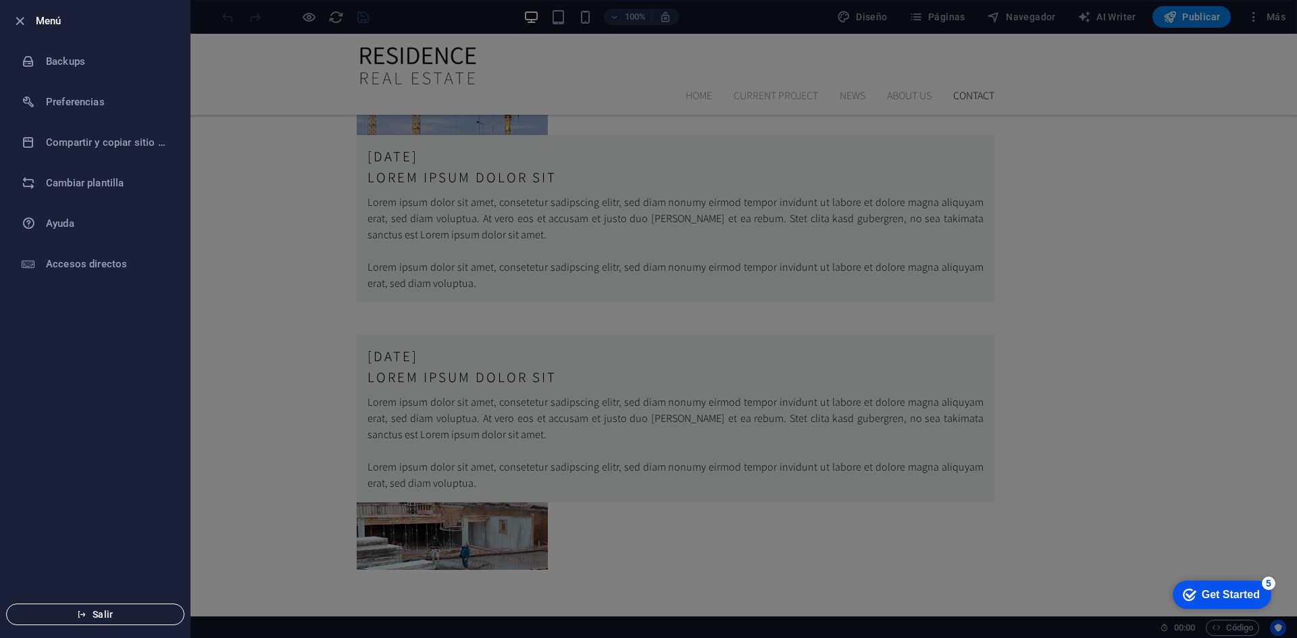
click at [99, 606] on button "Salir" at bounding box center [95, 615] width 178 height 22
